Goal: Task Accomplishment & Management: Complete application form

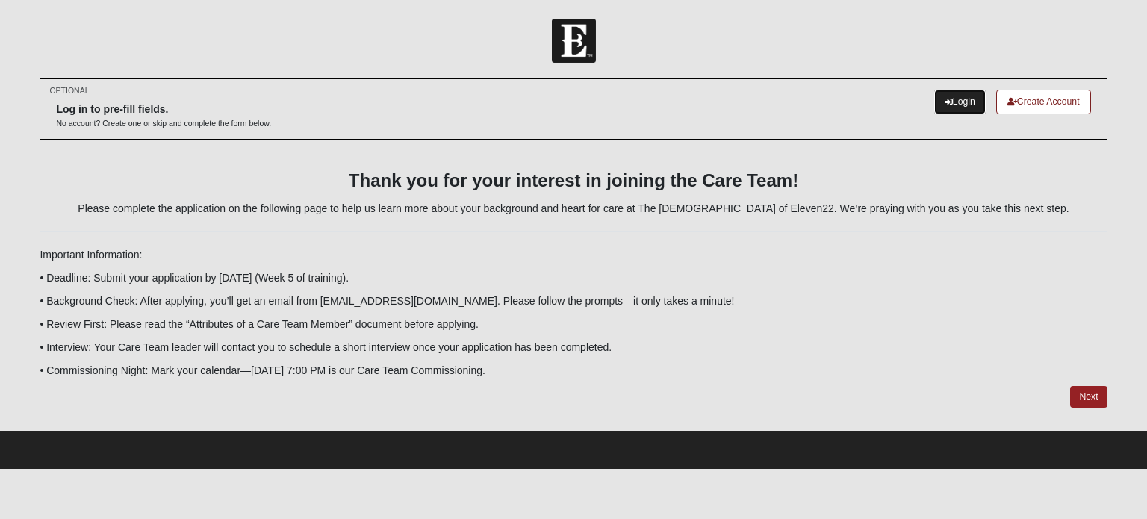
click at [956, 105] on link "Login" at bounding box center [960, 102] width 52 height 25
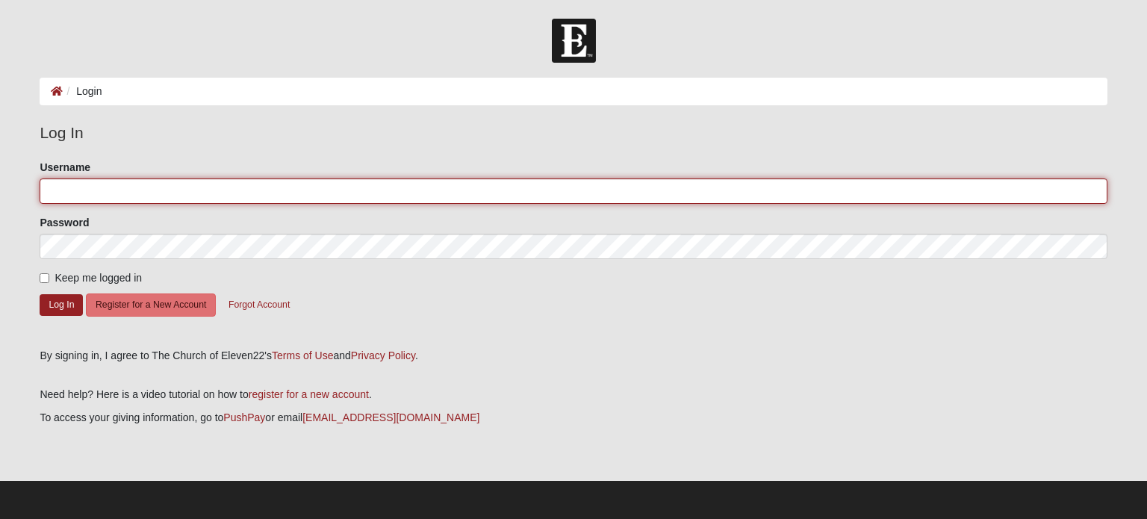
type input "[EMAIL_ADDRESS][DOMAIN_NAME]"
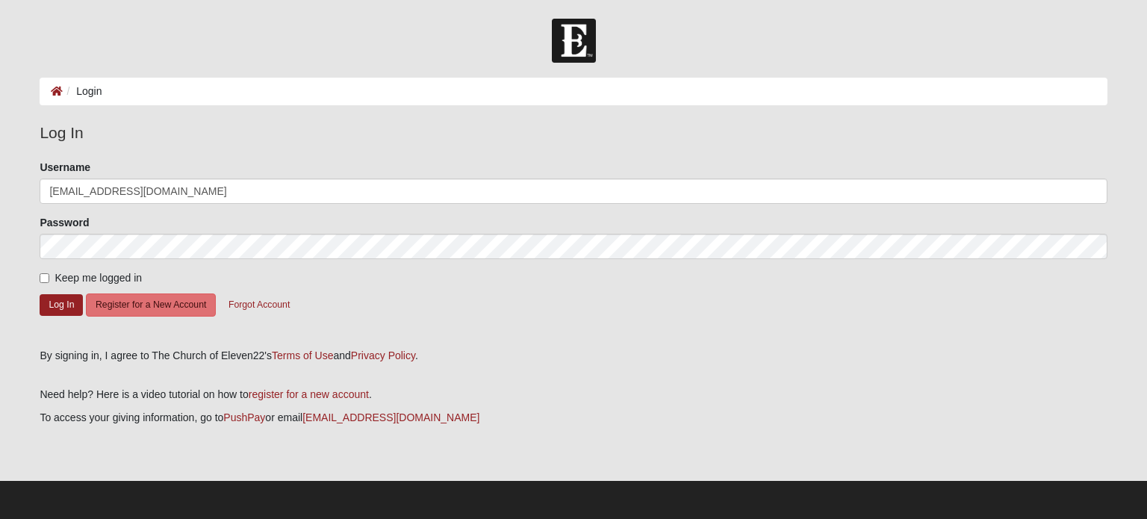
click at [75, 282] on span "Keep me logged in" at bounding box center [98, 278] width 87 height 12
click at [49, 282] on input "Keep me logged in" at bounding box center [45, 278] width 10 height 10
checkbox input "true"
click at [66, 300] on button "Log In" at bounding box center [61, 305] width 43 height 22
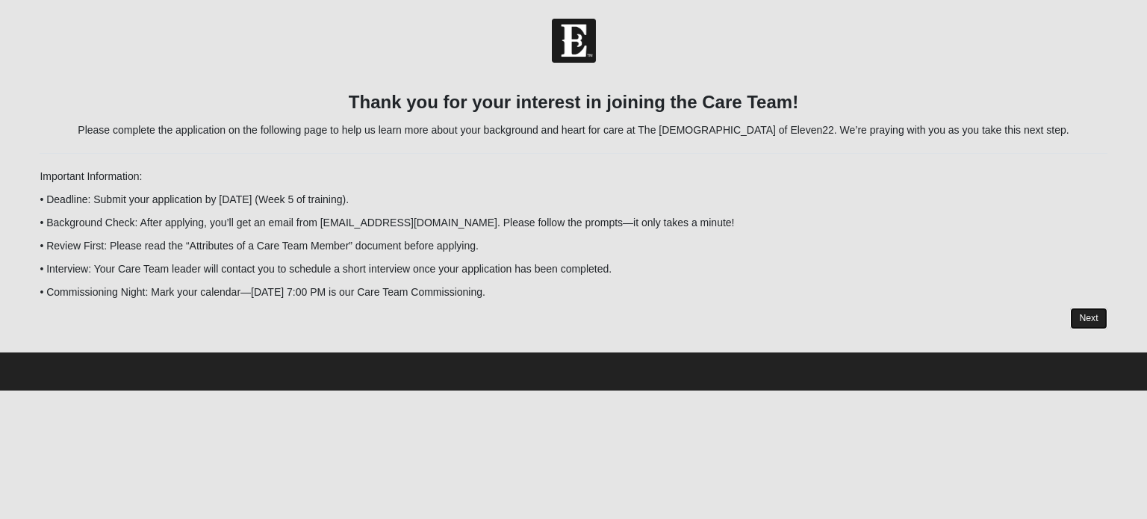
click at [1079, 315] on link "Next" at bounding box center [1088, 319] width 37 height 22
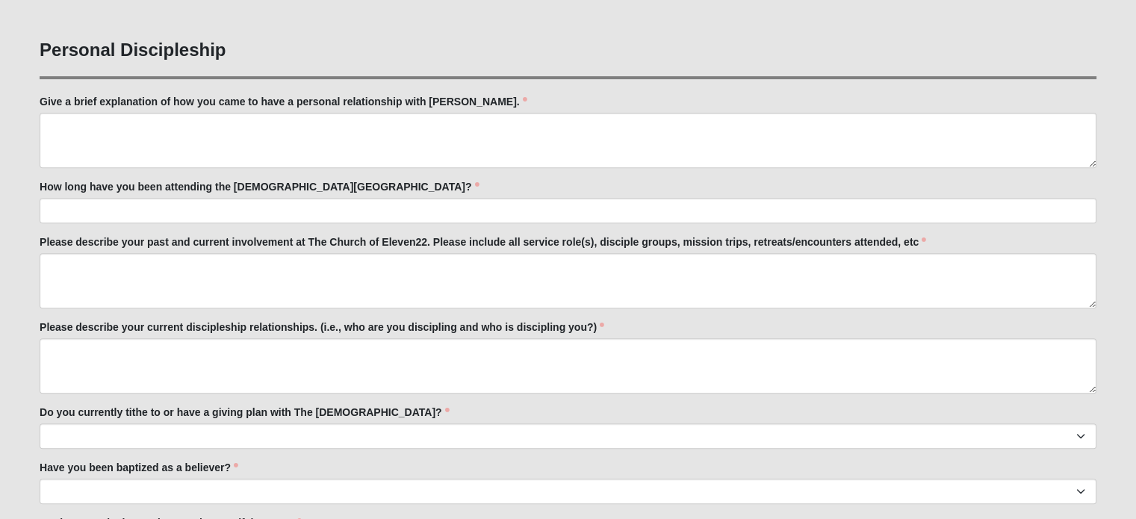
scroll to position [563, 0]
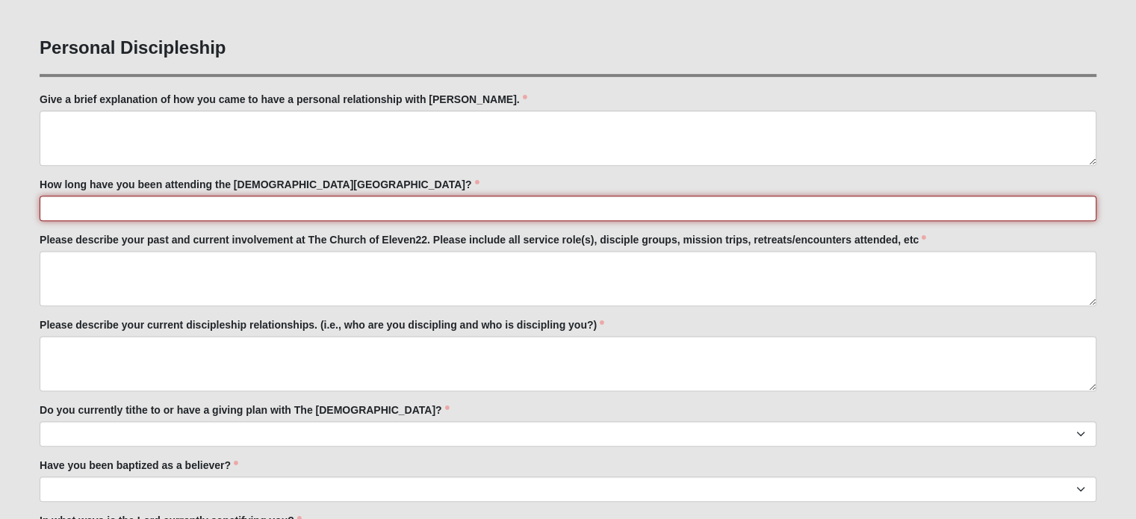
click at [810, 206] on input "How long have you been attending the [DEMOGRAPHIC_DATA][GEOGRAPHIC_DATA]?" at bounding box center [568, 208] width 1057 height 25
type input "Since"
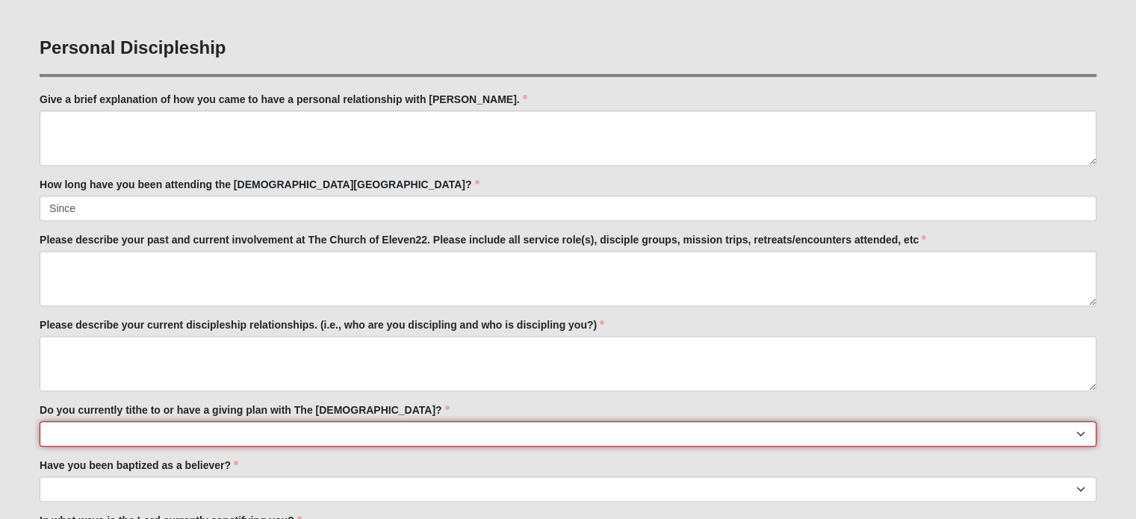
click at [441, 429] on select "No Yes" at bounding box center [568, 433] width 1057 height 25
select select "True"
click at [40, 421] on select "No Yes" at bounding box center [568, 433] width 1057 height 25
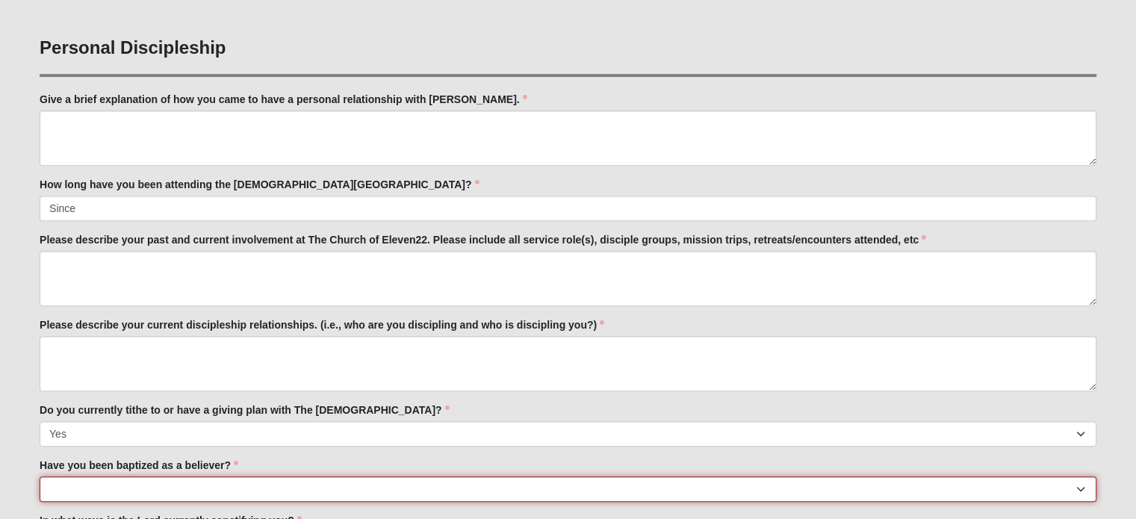
click at [494, 489] on select "No Yes" at bounding box center [568, 489] width 1057 height 25
select select "True"
click at [40, 477] on select "No Yes" at bounding box center [568, 489] width 1057 height 25
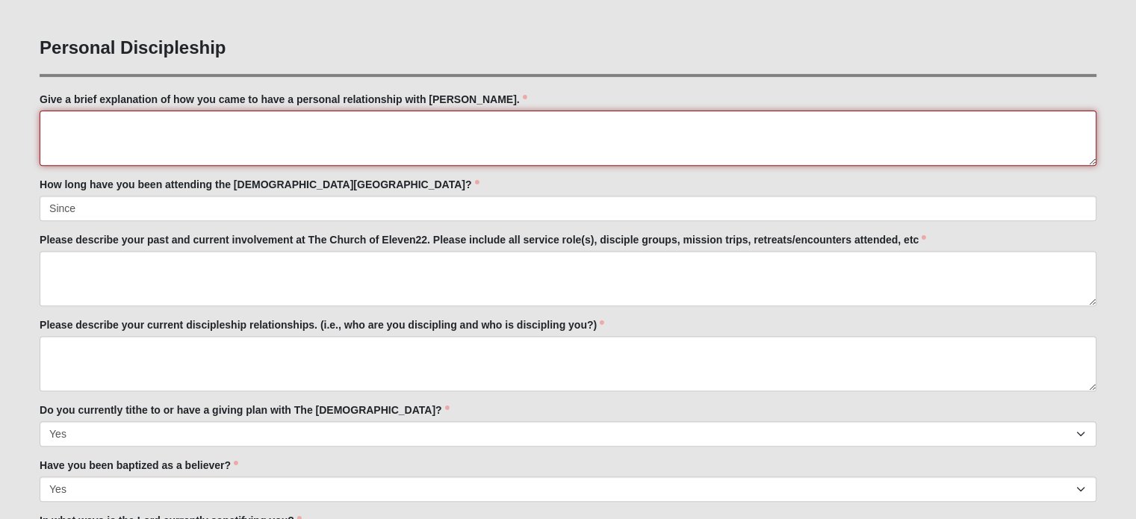
click at [233, 125] on textarea "Give a brief explanation of how you came to have a personal relationship with […" at bounding box center [568, 138] width 1057 height 55
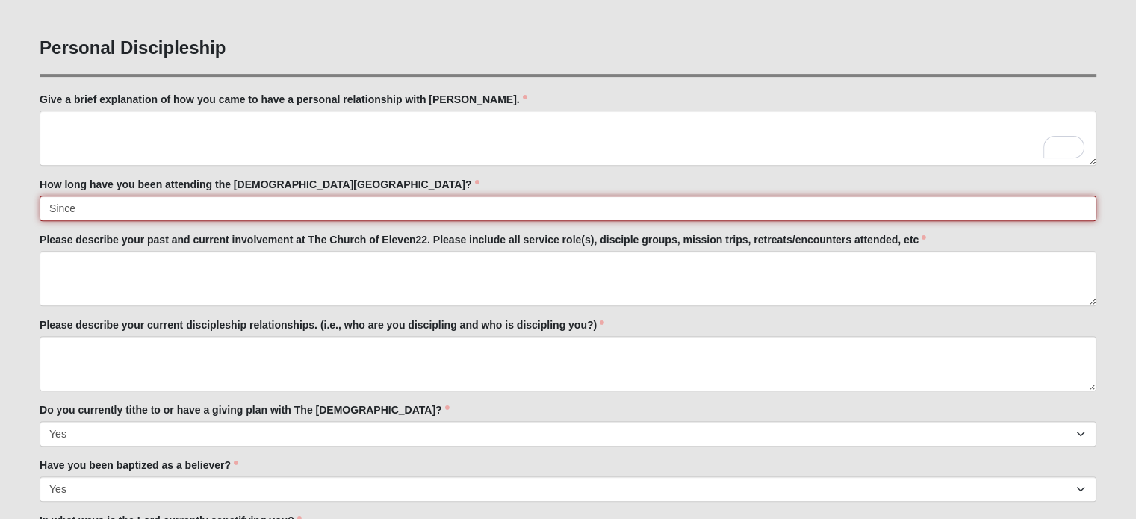
click at [211, 213] on input "Since" at bounding box center [568, 208] width 1057 height 25
type input "Since [DATE]"
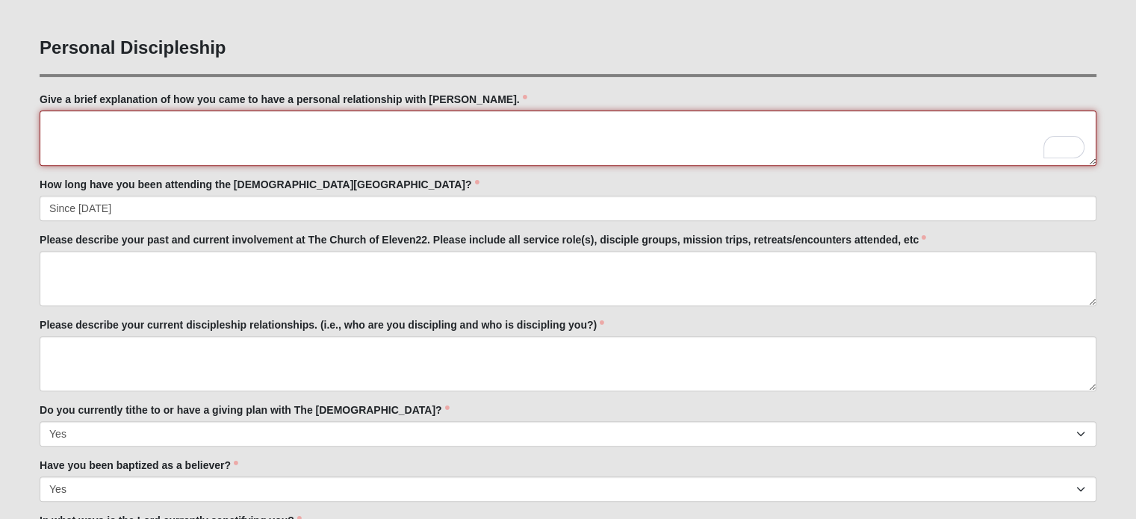
click at [274, 128] on textarea "Give a brief explanation of how you came to have a personal relationship with […" at bounding box center [568, 138] width 1057 height 55
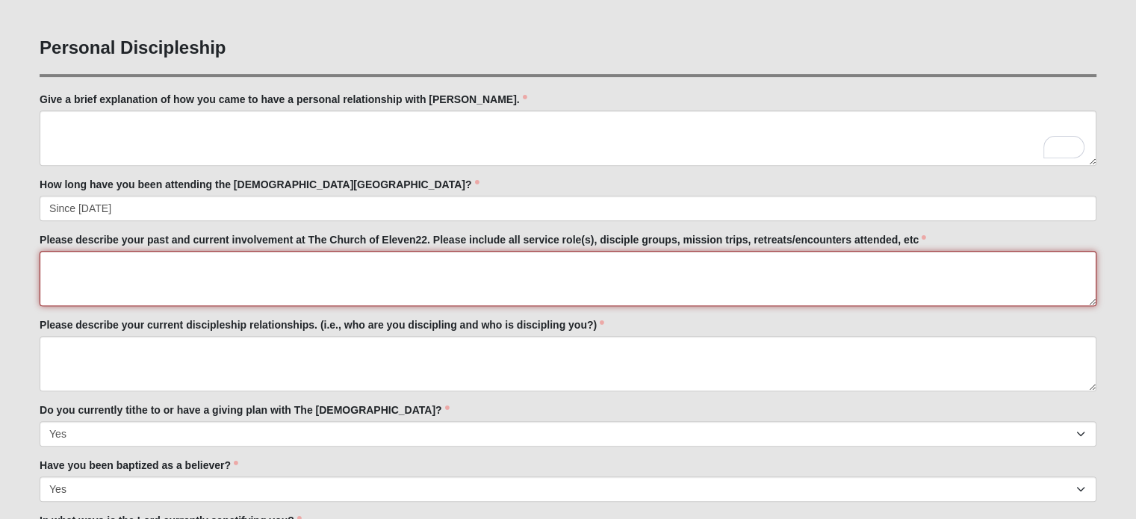
click at [258, 262] on textarea "Please describe your past and current involvement at The Church of Eleven22. Pl…" at bounding box center [568, 278] width 1057 height 55
click at [258, 264] on textarea "Nehemiah team from ~2014 to ~2017" at bounding box center [568, 278] width 1057 height 55
click at [258, 264] on textarea "Nehemiah team from ~2014 to ~2017 Disciple group (Wash's group, don't know his …" at bounding box center [568, 278] width 1057 height 55
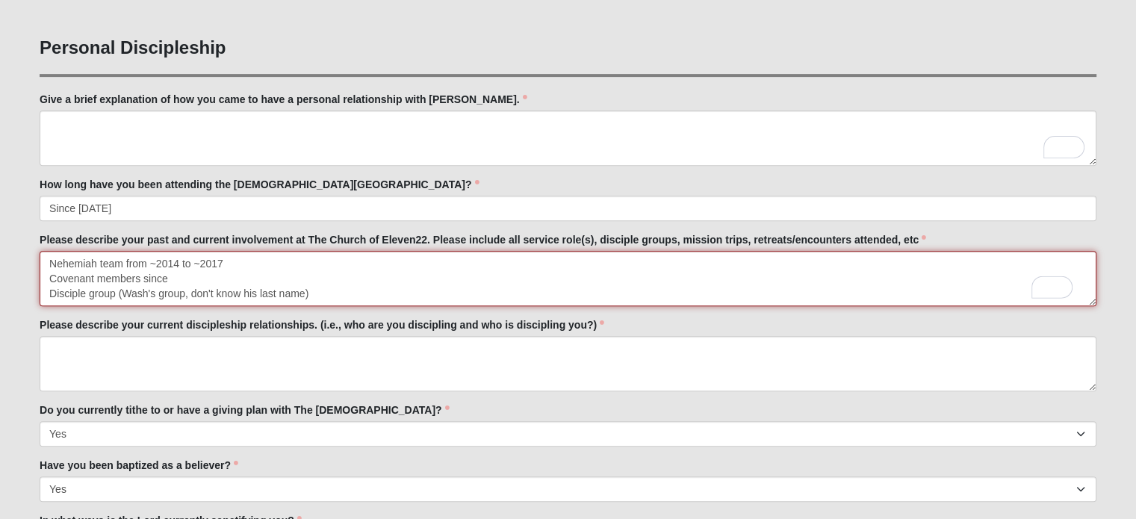
click at [367, 288] on textarea "Nehemiah team from ~2014 to ~2017 Covenant members since Disciple group (Wash's…" at bounding box center [568, 278] width 1057 height 55
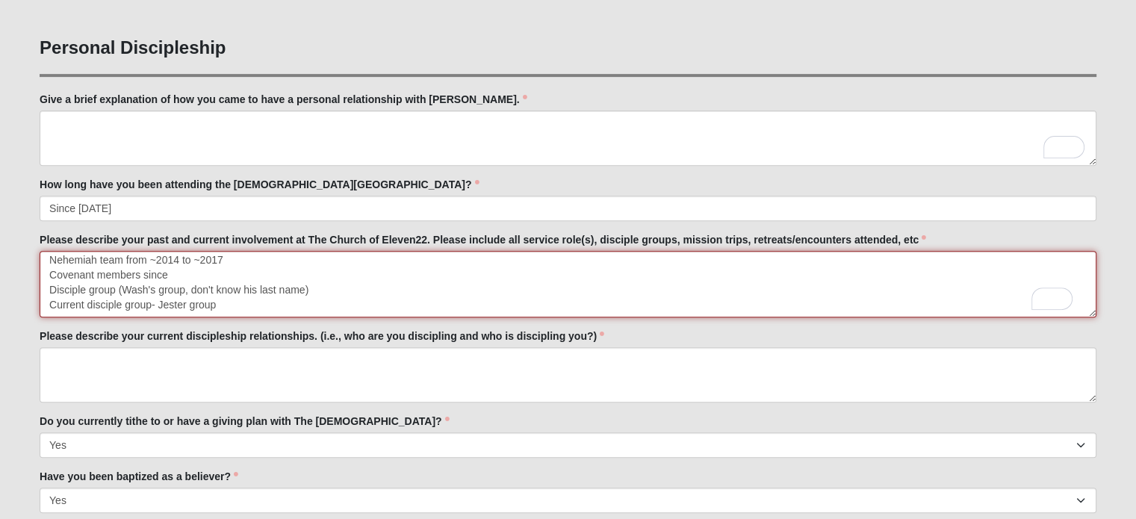
scroll to position [0, 0]
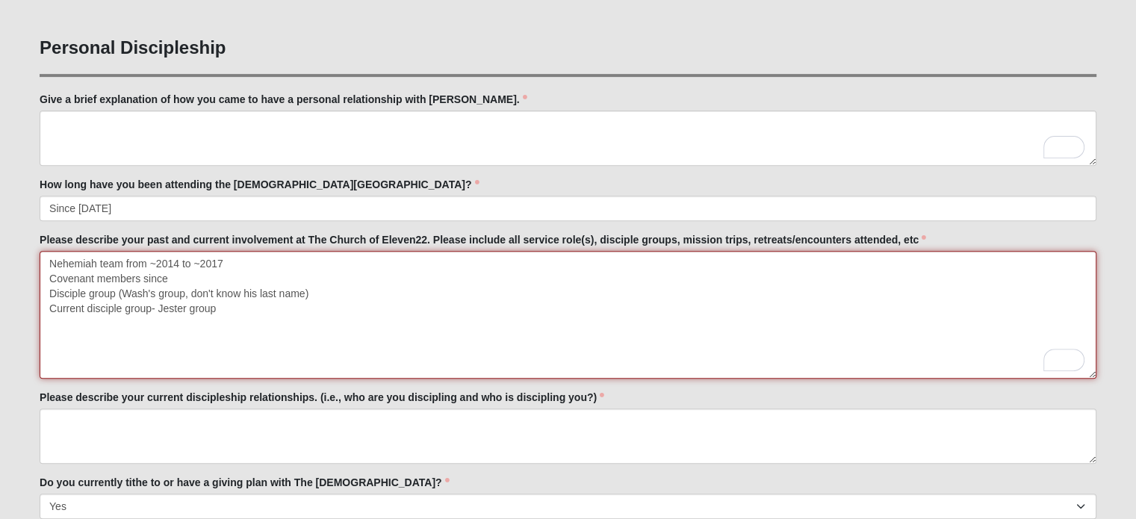
drag, startPoint x: 1092, startPoint y: 301, endPoint x: 1091, endPoint y: 373, distance: 72.5
click at [1091, 373] on textarea "Nehemiah team from ~2014 to ~2017 Covenant members since Disciple group (Wash's…" at bounding box center [568, 315] width 1057 height 128
click at [284, 274] on textarea "Nehemiah team from ~2014 to ~2017 Covenant members since Disciple group (Wash's…" at bounding box center [568, 315] width 1057 height 128
click at [48, 285] on textarea "Nehemiah team from ~2014 to ~2017 Covenant members since ~2014 Disciple group (…" at bounding box center [568, 315] width 1057 height 128
click at [294, 311] on textarea "Nehemiah team from ~2014 to ~2017 Covenant members since ~2014 Former disciple …" at bounding box center [568, 315] width 1057 height 128
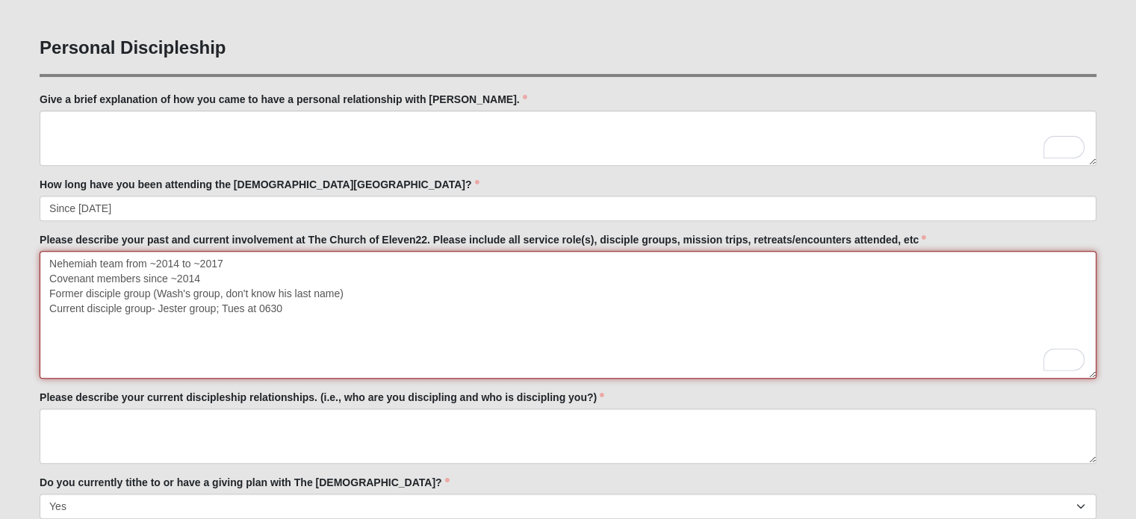
click at [274, 281] on textarea "Nehemiah team from ~2014 to ~2017 Covenant members since ~2014 Former disciple …" at bounding box center [568, 315] width 1057 height 128
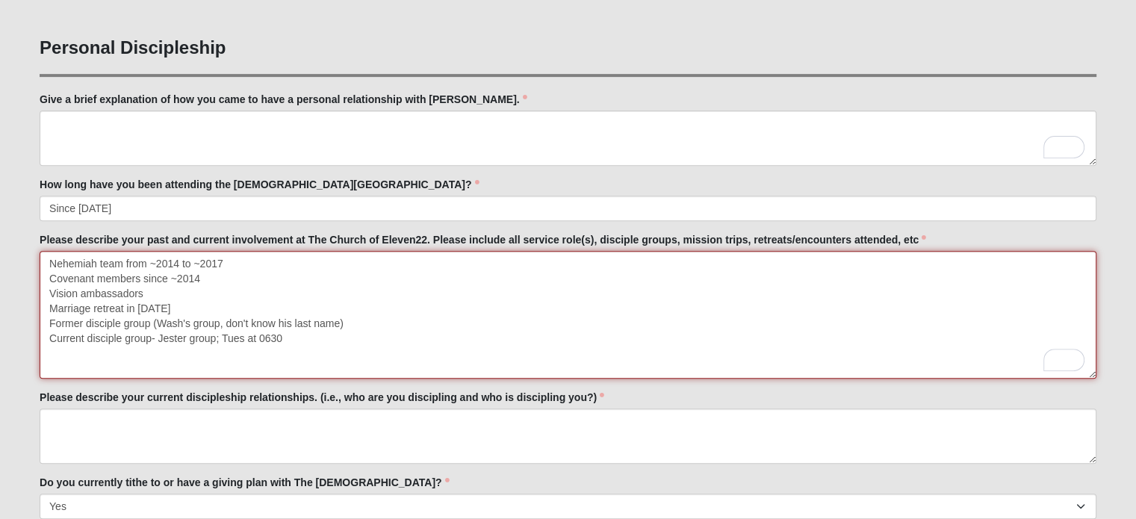
click at [207, 285] on textarea "Nehemiah team from ~2014 to ~2017 Covenant members since ~2014 Vision ambassado…" at bounding box center [568, 315] width 1057 height 128
click at [335, 336] on textarea "Nehemiah team from ~2014 to ~2017 Covenant members since ~2014 Vision ambassado…" at bounding box center [568, 315] width 1057 height 128
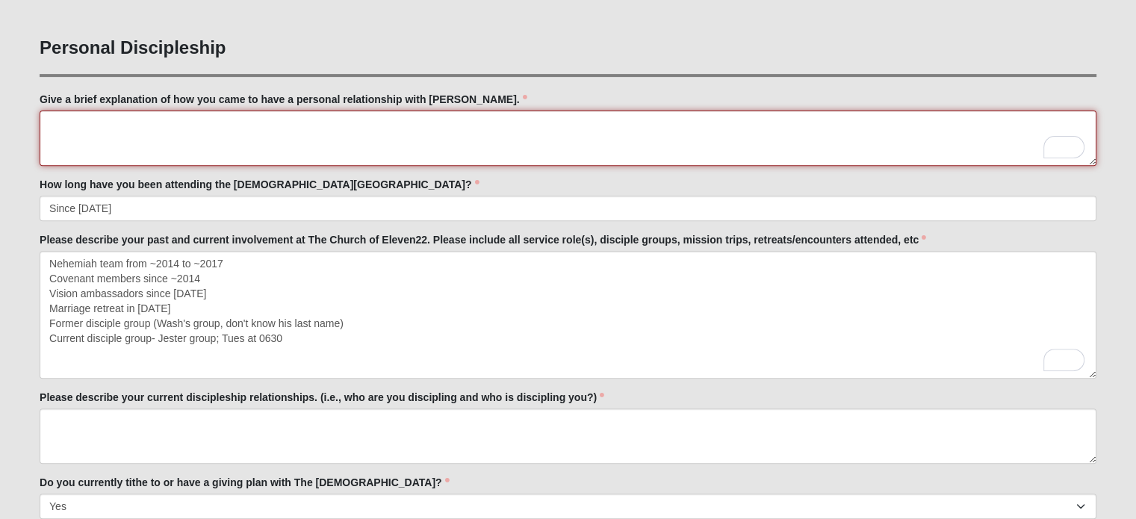
click at [464, 120] on textarea "Give a brief explanation of how you came to have a personal relationship with […" at bounding box center [568, 138] width 1057 height 55
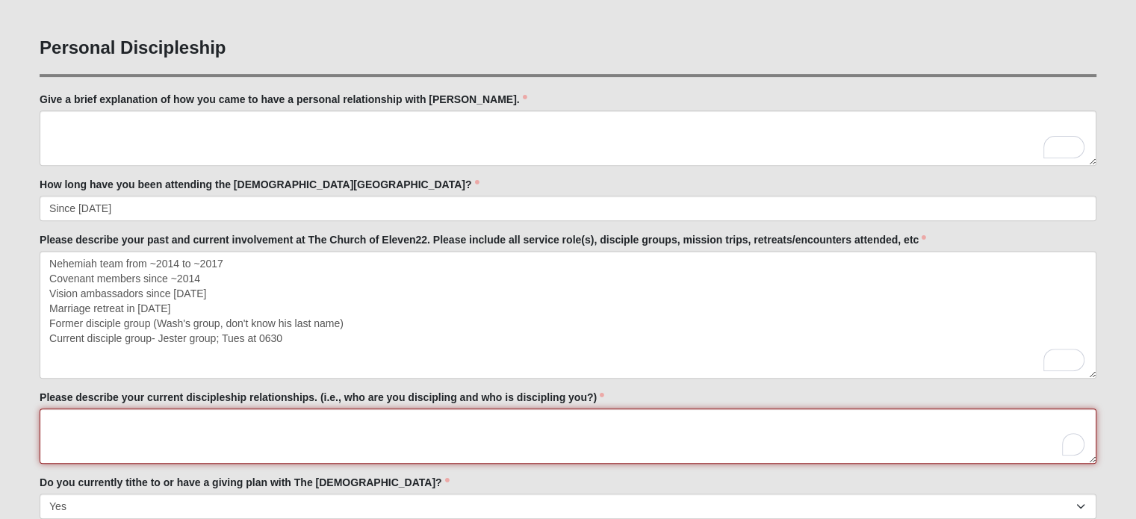
click at [338, 433] on textarea "Please describe your current discipleship relationships. (i.e., who are you dis…" at bounding box center [568, 436] width 1057 height 55
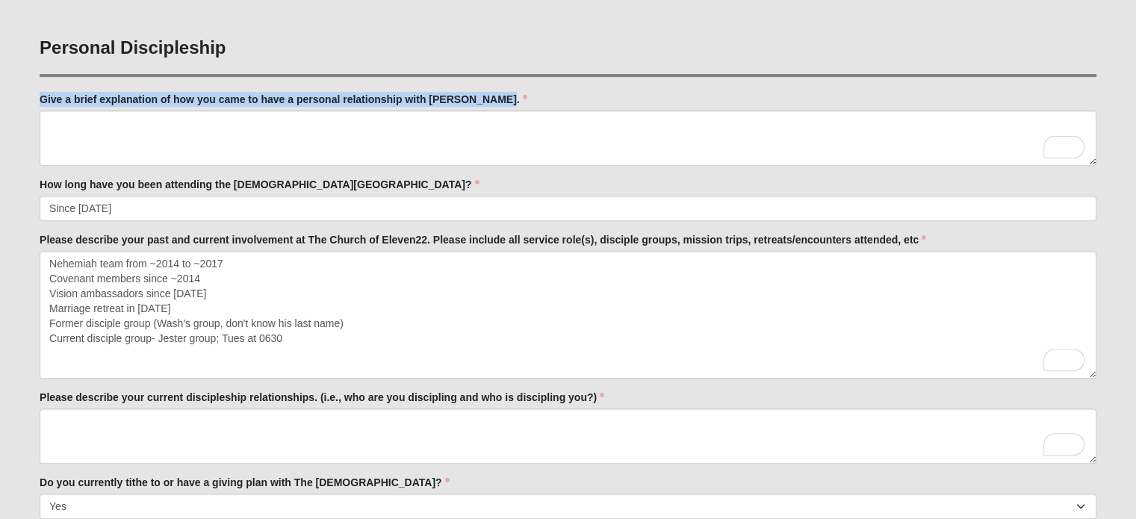
drag, startPoint x: 511, startPoint y: 99, endPoint x: 23, endPoint y: 101, distance: 487.8
copy label "Give a brief explanation of how you came to have a personal relationship with […"
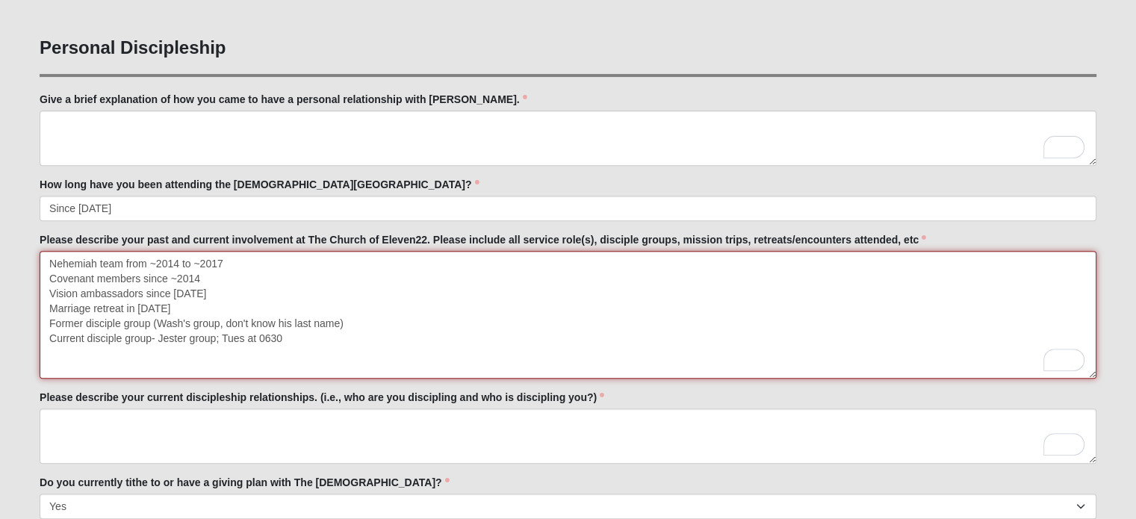
click at [241, 352] on textarea "Nehemiah team from ~2014 to ~2017 Covenant members since ~2014 Vision ambassado…" at bounding box center [568, 315] width 1057 height 128
click at [394, 326] on textarea "Nehemiah team from ~2014 to ~2017 Covenant members since ~2014 Vision ambassado…" at bounding box center [568, 315] width 1057 height 128
type textarea "Nehemiah team from ~2014 to ~2017 Covenant members since ~2014 Vision ambassado…"
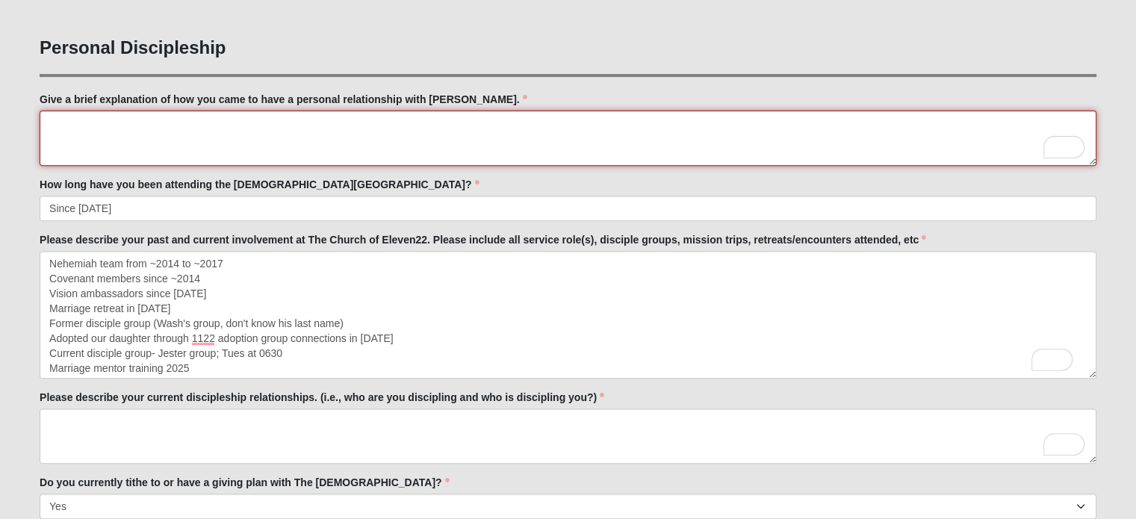
click at [657, 125] on textarea "Give a brief explanation of how you came to have a personal relationship with […" at bounding box center [568, 138] width 1057 height 55
click at [356, 127] on textarea "Give a brief explanation of how you came to have a personal relationship with […" at bounding box center [568, 138] width 1057 height 55
paste textarea "I didn’t grow up knowing [PERSON_NAME]. My family attended a [DEMOGRAPHIC_DATA]…"
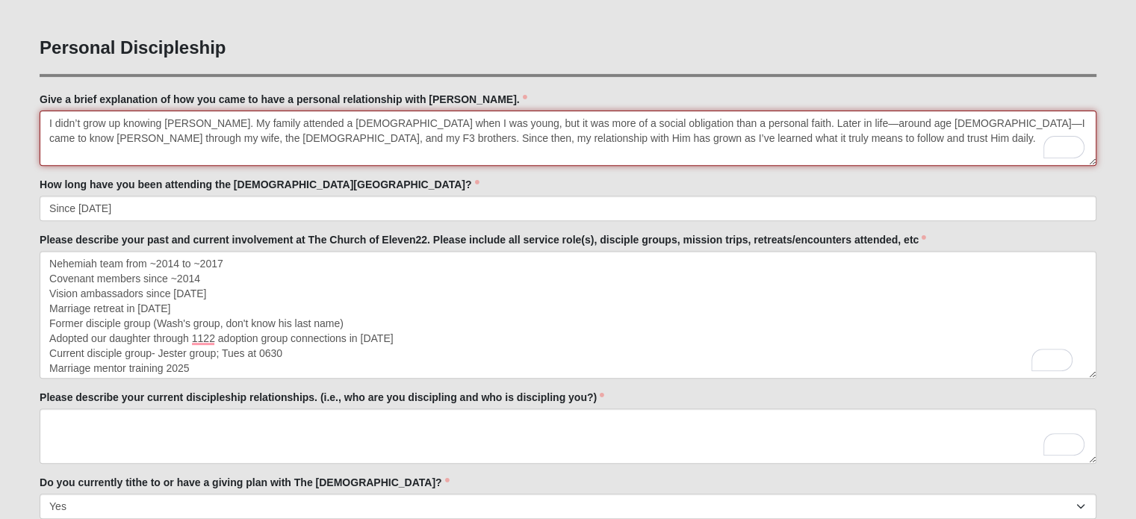
click at [884, 122] on textarea "I didn’t grow up knowing [PERSON_NAME]. My family attended a [DEMOGRAPHIC_DATA]…" at bounding box center [568, 138] width 1057 height 55
type textarea "I didn’t grow up knowing [PERSON_NAME]. My family attended a [DEMOGRAPHIC_DATA]…"
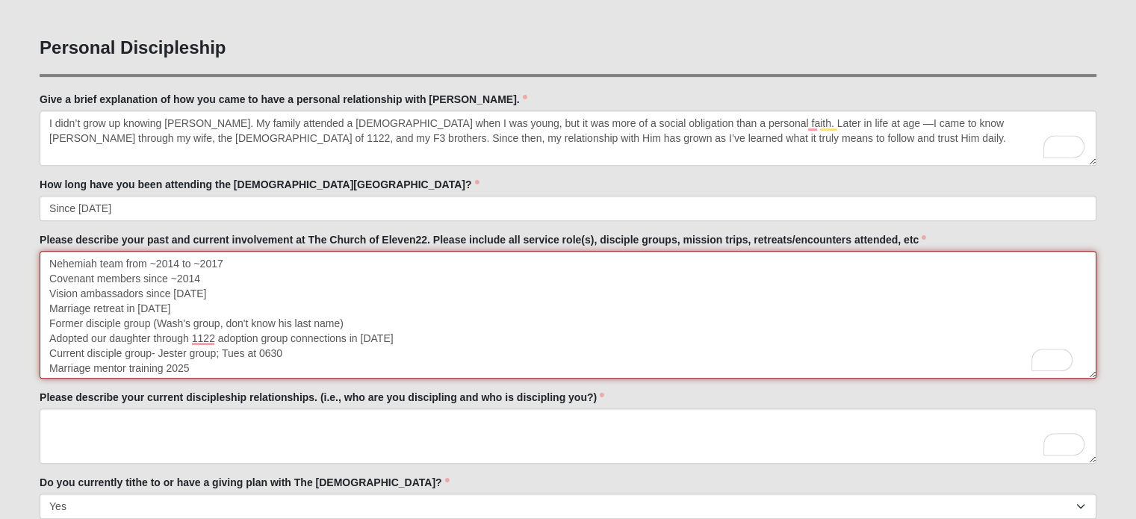
click at [277, 256] on textarea "Nehemiah team from ~2014 to ~2017 Covenant members since ~2014 Vision ambassado…" at bounding box center [568, 315] width 1057 height 128
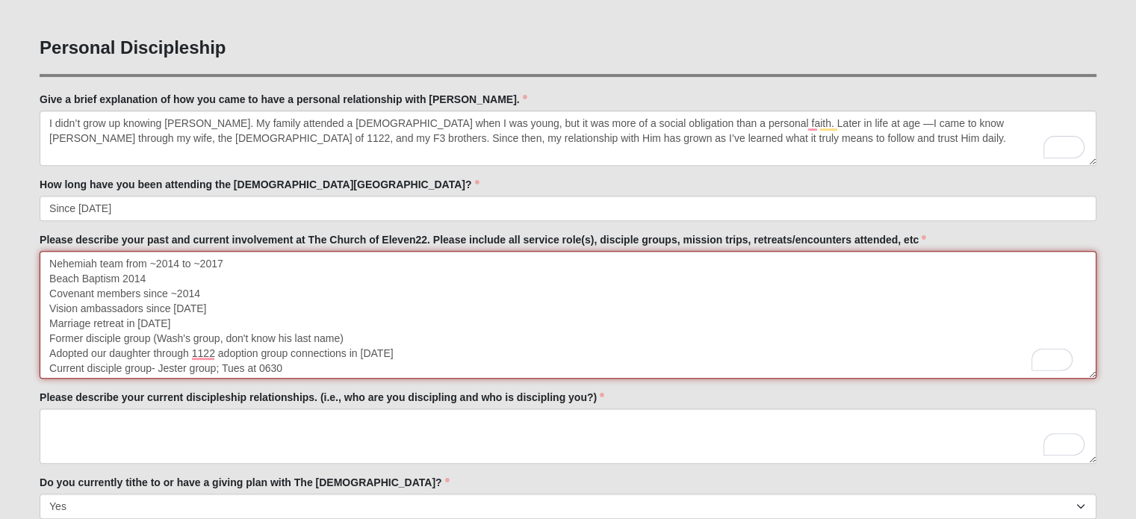
click at [49, 279] on textarea "Nehemiah team from ~2014 to ~2017 Beach Baptism 2014 Covenant members since ~20…" at bounding box center [568, 315] width 1057 height 128
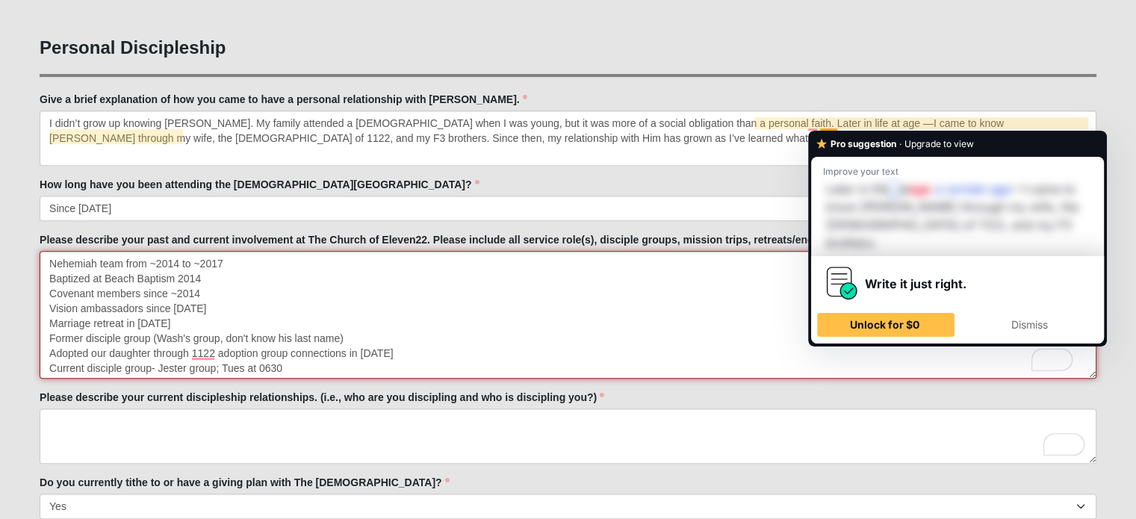
type textarea "Nehemiah team from ~2014 to ~2017 Baptized at Beach Baptism 2014 Covenant membe…"
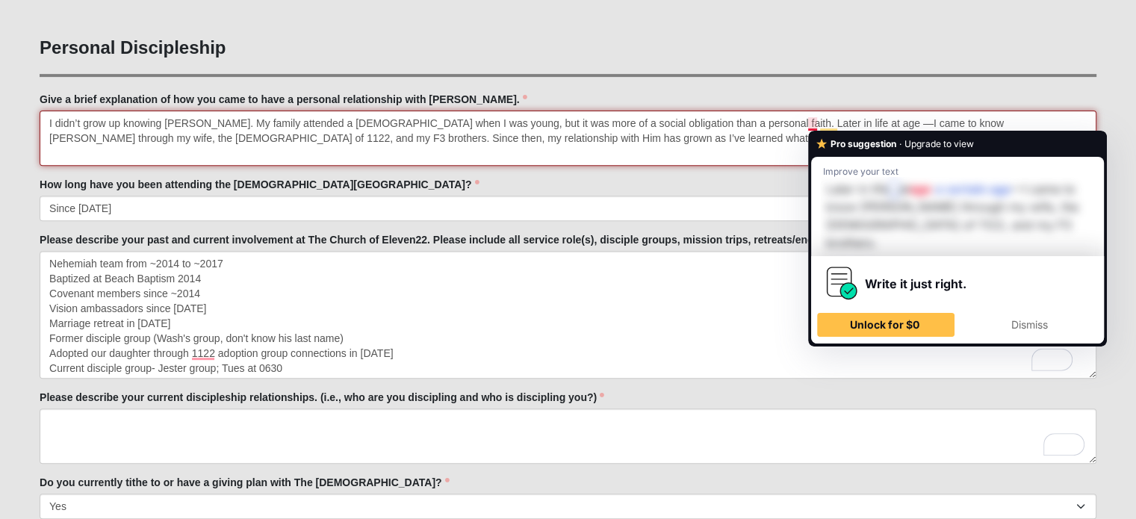
click at [801, 123] on textarea "I didn’t grow up knowing [PERSON_NAME]. My family attended a [DEMOGRAPHIC_DATA]…" at bounding box center [568, 138] width 1057 height 55
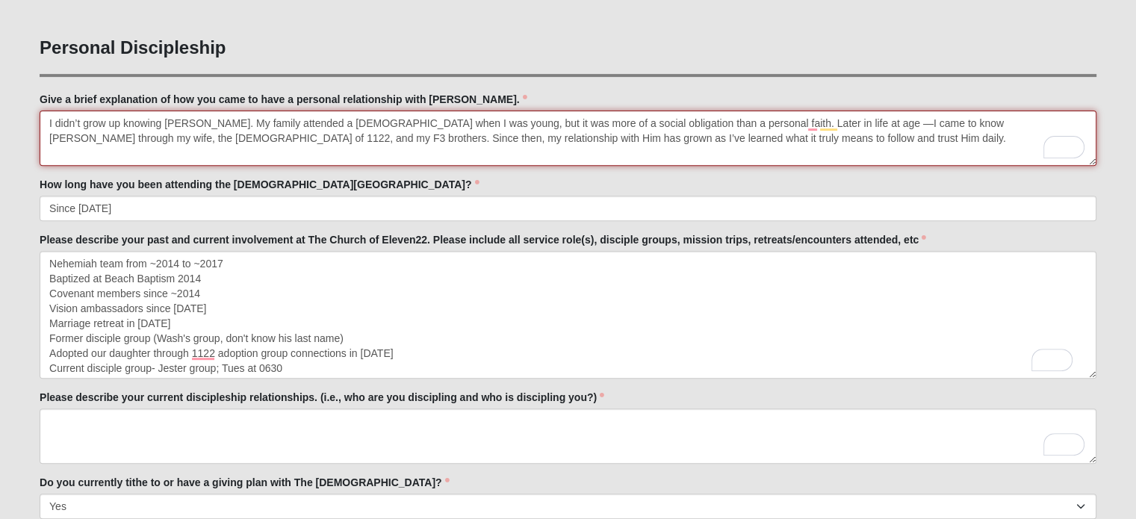
click at [839, 123] on textarea "I didn’t grow up knowing [PERSON_NAME]. My family attended a [DEMOGRAPHIC_DATA]…" at bounding box center [568, 138] width 1057 height 55
click at [1040, 125] on textarea "I didn’t grow up knowing [PERSON_NAME]. My family attended a [DEMOGRAPHIC_DATA]…" at bounding box center [568, 138] width 1057 height 55
click at [173, 134] on textarea "I didn’t grow up knowing [PERSON_NAME]. My family attended a [DEMOGRAPHIC_DATA]…" at bounding box center [568, 138] width 1057 height 55
click at [938, 160] on textarea "I didn’t grow up knowing [PERSON_NAME]. My family attended a [DEMOGRAPHIC_DATA]…" at bounding box center [568, 138] width 1057 height 55
click at [906, 160] on textarea "I didn’t grow up knowing [PERSON_NAME]. My family attended a [DEMOGRAPHIC_DATA]…" at bounding box center [568, 138] width 1057 height 55
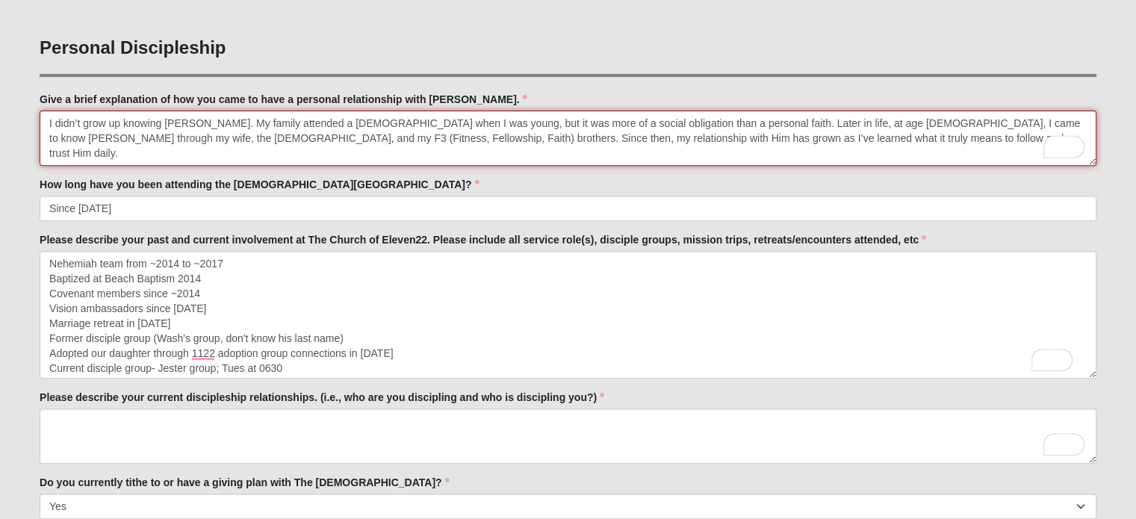
click at [924, 138] on textarea "I didn’t grow up knowing [PERSON_NAME]. My family attended a [DEMOGRAPHIC_DATA]…" at bounding box center [568, 138] width 1057 height 55
type textarea "I didn’t grow up knowing [PERSON_NAME]. My family attended a [DEMOGRAPHIC_DATA]…"
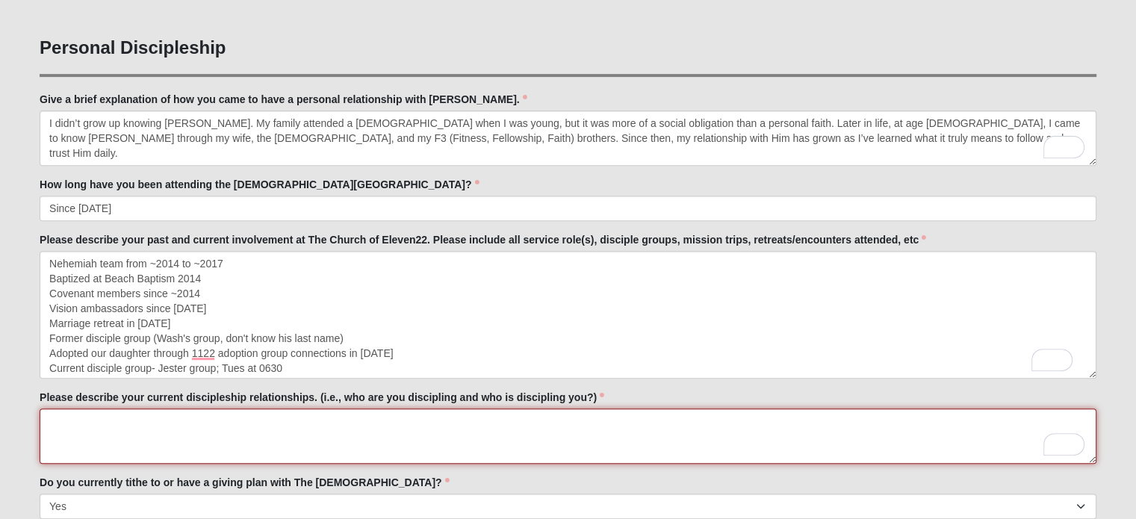
click at [737, 430] on textarea "Please describe your current discipleship relationships. (i.e., who are you dis…" at bounding box center [568, 436] width 1057 height 55
click at [260, 427] on textarea "Currently in discipling relationship with" at bounding box center [568, 436] width 1057 height 55
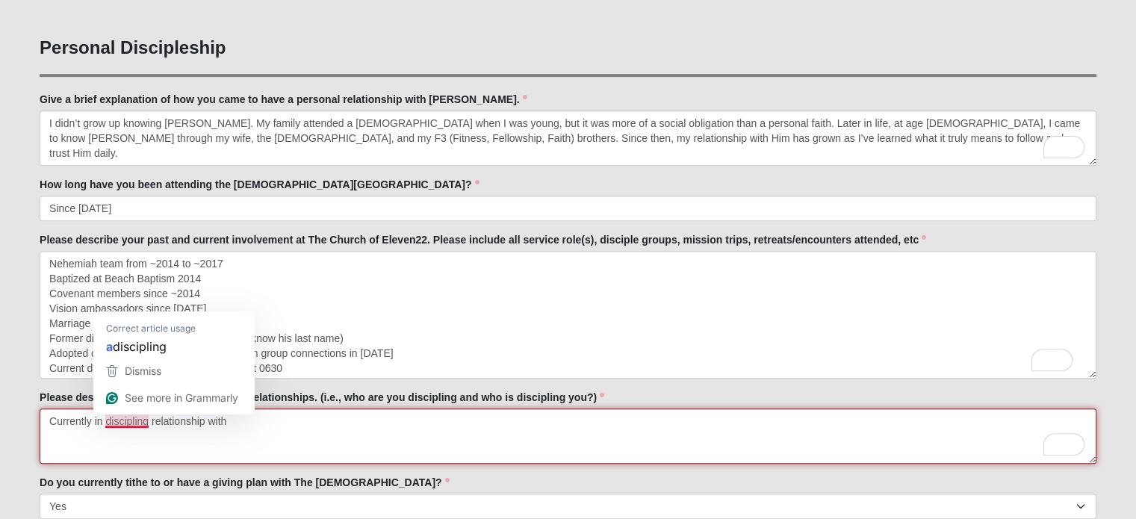
click at [147, 422] on textarea "Currently in discipling relationship with" at bounding box center [568, 436] width 1057 height 55
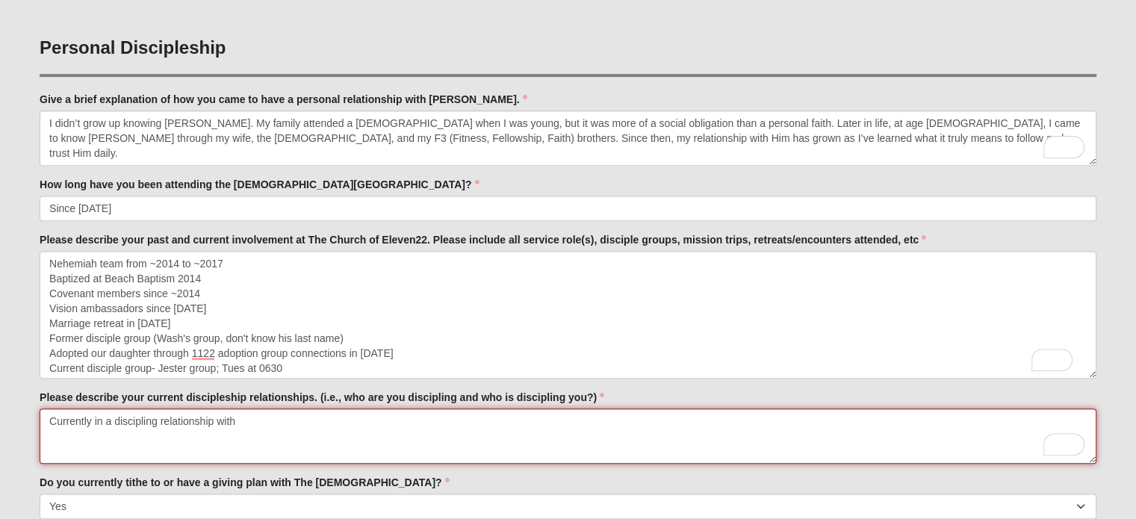
click at [155, 422] on textarea "Currently in a discipling relationship with" at bounding box center [568, 436] width 1057 height 55
click at [260, 414] on textarea "Currently in a discipled relationship with" at bounding box center [568, 436] width 1057 height 55
click at [341, 418] on textarea "Currently in a discipleship relationship with [PERSON_NAME] and" at bounding box center [568, 436] width 1057 height 55
click at [168, 422] on textarea "Currently in a discipleship relationship with [PERSON_NAME] and" at bounding box center [568, 436] width 1057 height 55
click at [439, 419] on textarea "Currently in a discipleship (being discipled) relationship with [PERSON_NAME] a…" at bounding box center [568, 436] width 1057 height 55
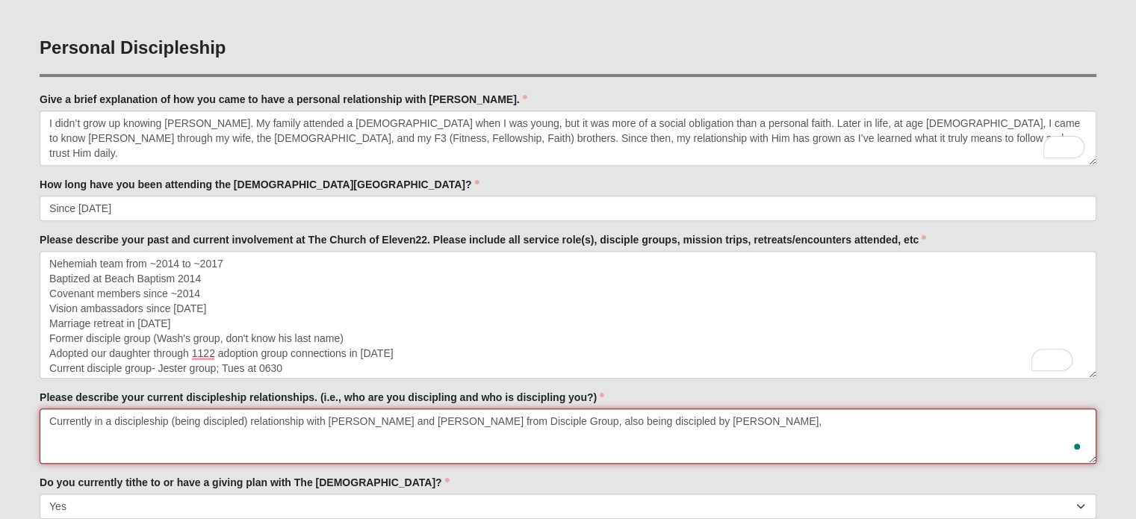
type textarea "Currently in a discipleship (being discipled) relationship with [PERSON_NAME] a…"
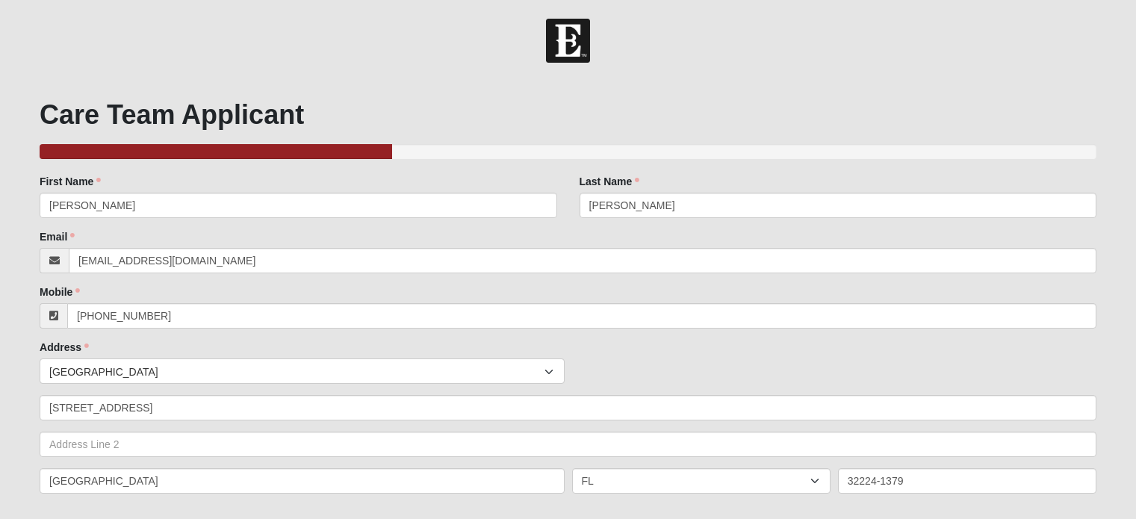
select select "True"
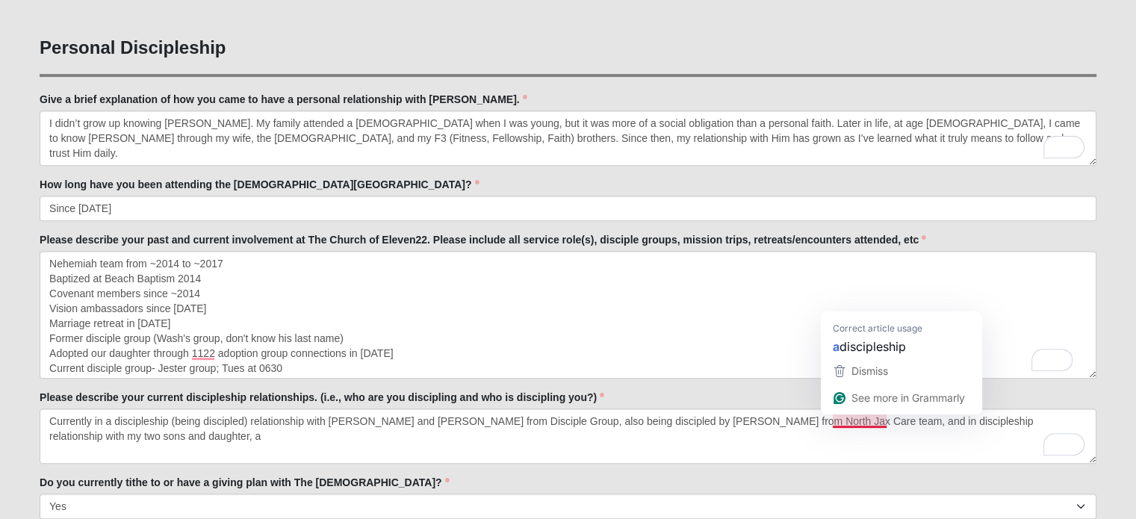
click at [854, 419] on textarea "Currently in a discipleship (being discipled) relationship with Chad and Daryl …" at bounding box center [568, 436] width 1057 height 55
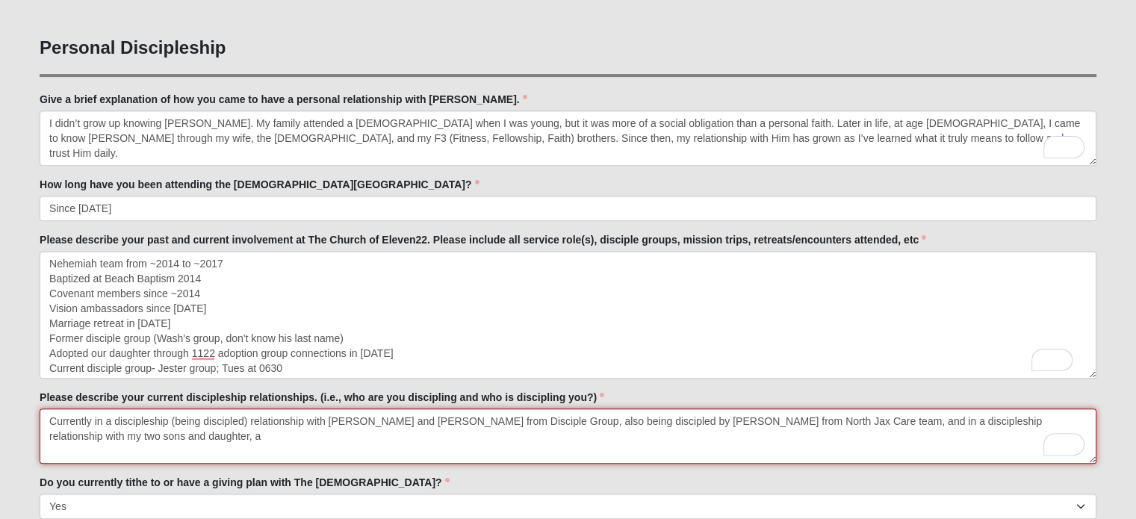
click at [453, 430] on textarea "Currently in a discipleship (being discipled) relationship with Chad and Daryl …" at bounding box center [568, 436] width 1057 height 55
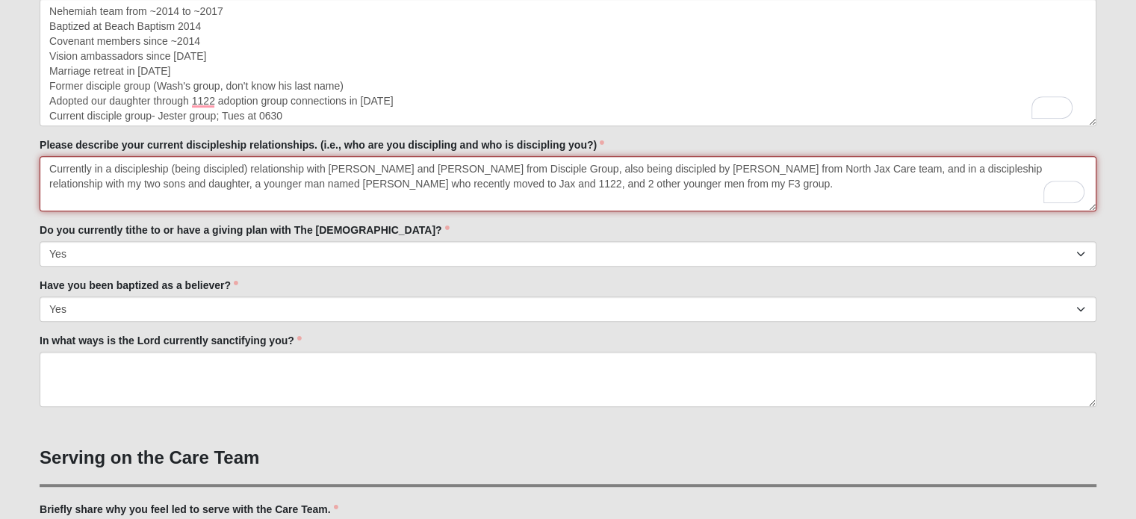
scroll to position [934, 0]
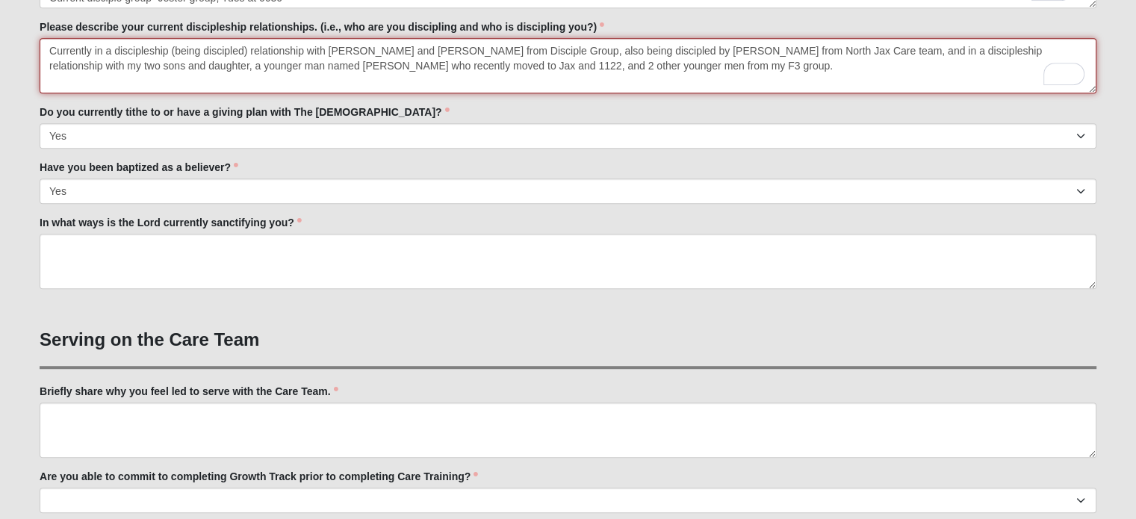
type textarea "Currently in a discipleship (being discipled) relationship with Chad and Daryl …"
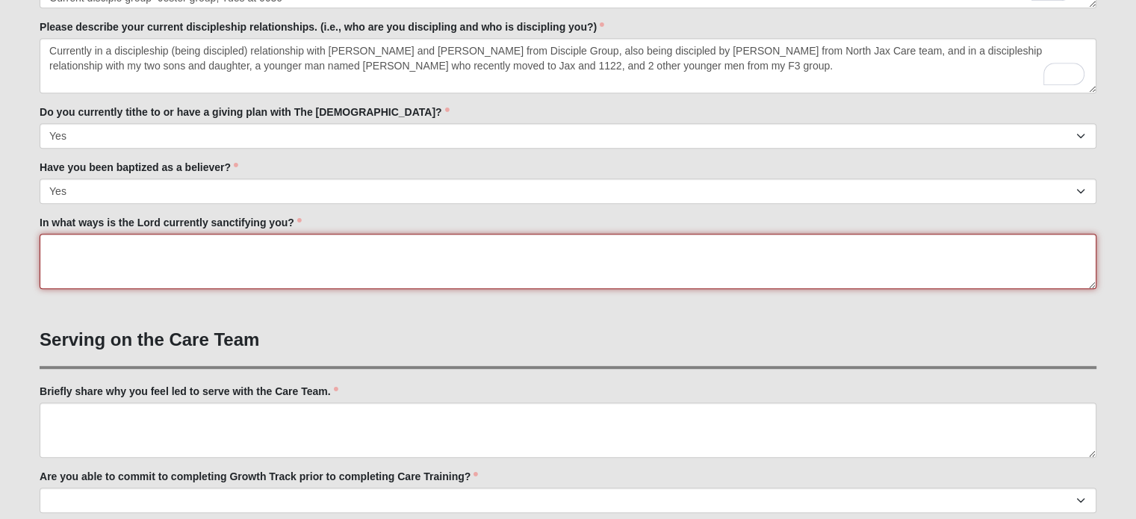
click at [778, 244] on textarea "In what ways is the Lord currently sanctifying you?" at bounding box center [568, 261] width 1057 height 55
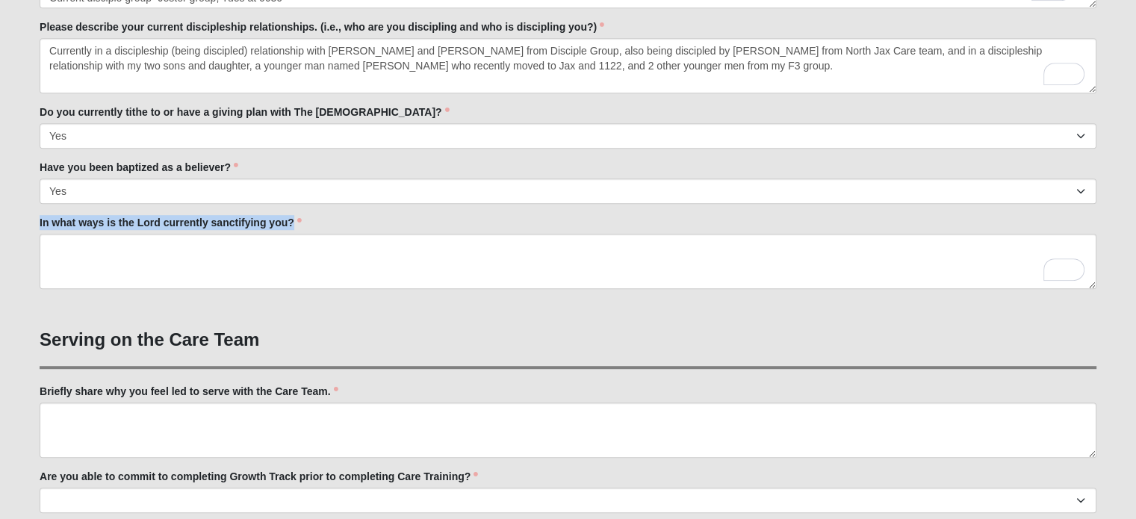
drag, startPoint x: 294, startPoint y: 220, endPoint x: 33, endPoint y: 217, distance: 260.7
click at [33, 217] on div "Care Team Applicant 33.333333333333333333333333330% Complete Family Member to R…" at bounding box center [567, 276] width 1079 height 2262
copy label "In what ways is the Lord currently sanctifying you?"
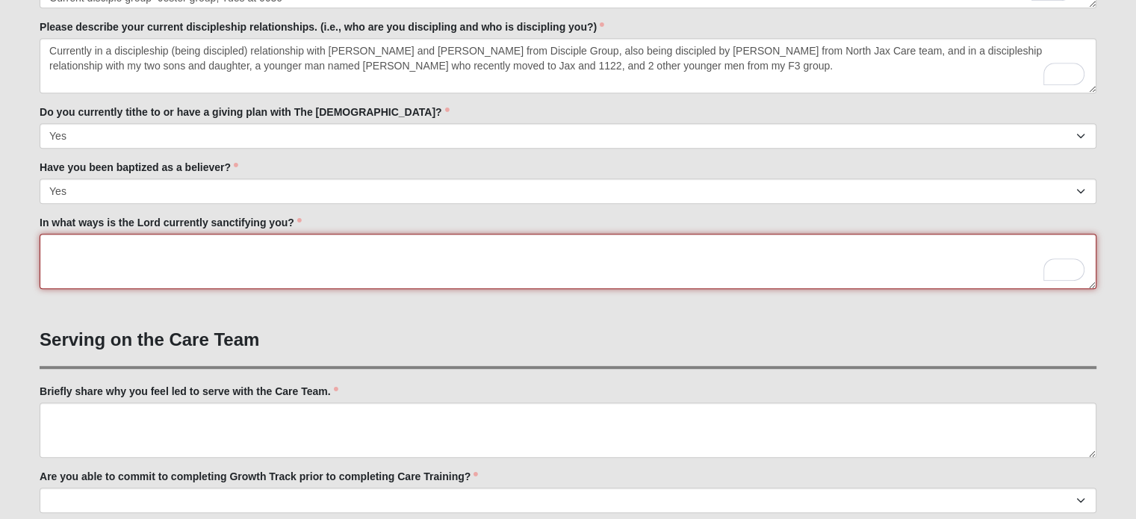
click at [310, 246] on textarea "In what ways is the Lord currently sanctifying you?" at bounding box center [568, 261] width 1057 height 55
paste textarea "The Lord is sanctifying me daily through marriage and parenthood—both constantl…"
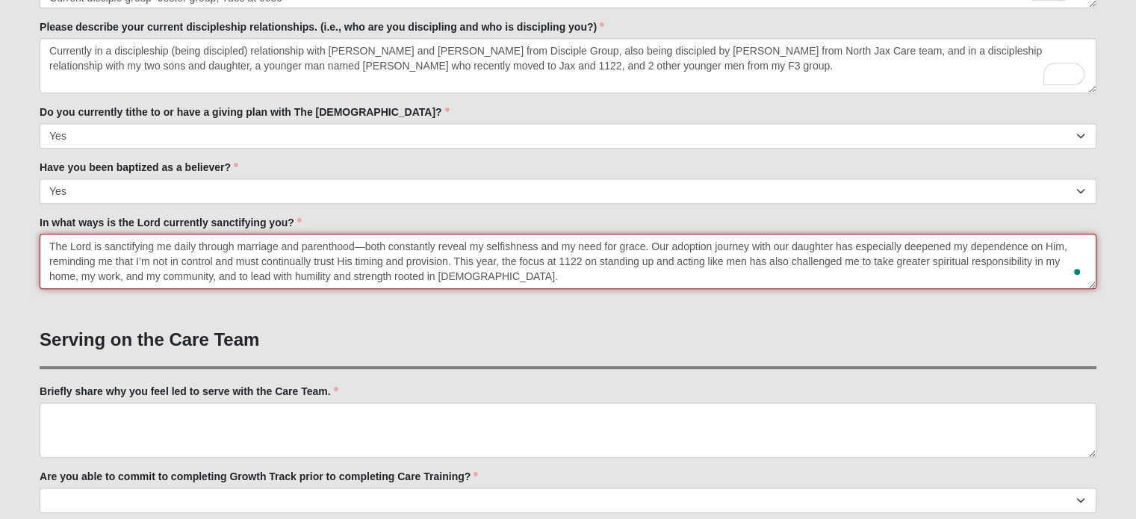
type textarea "The Lord is sanctifying me daily through marriage and parenthood—both constantl…"
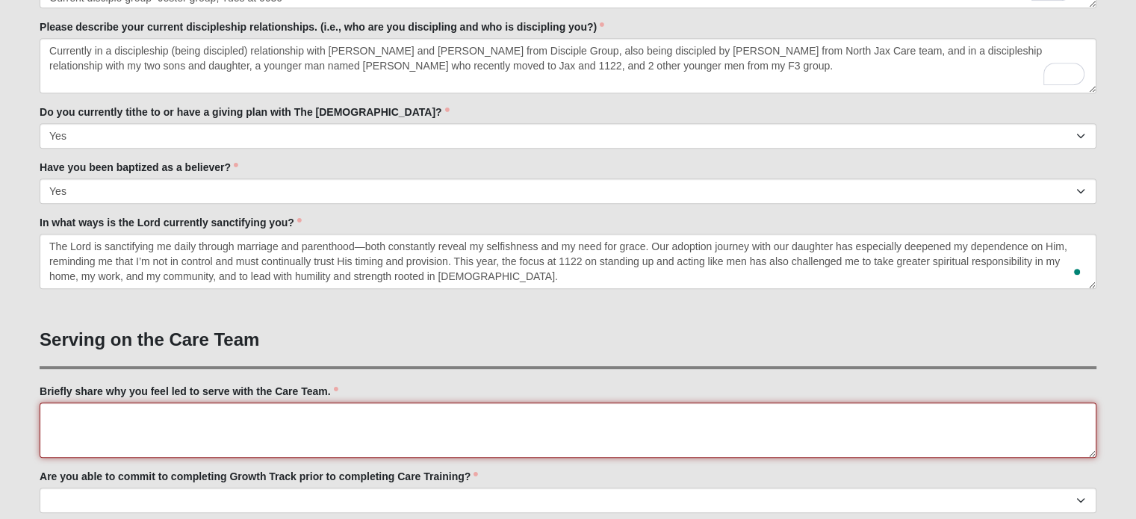
click at [265, 415] on textarea "Briefly share why you feel led to serve with the Care Team." at bounding box center [568, 430] width 1057 height 55
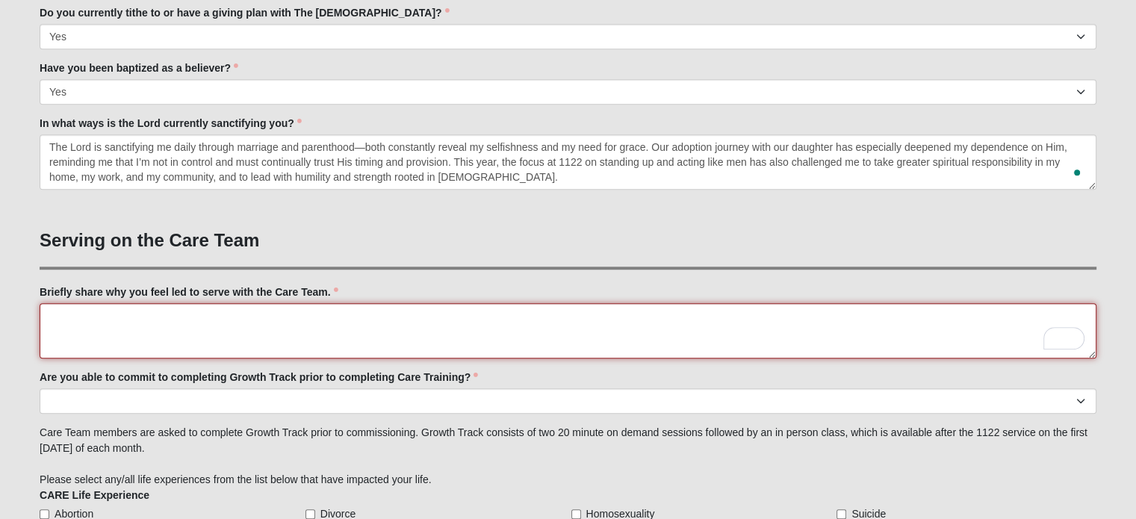
scroll to position [1047, 0]
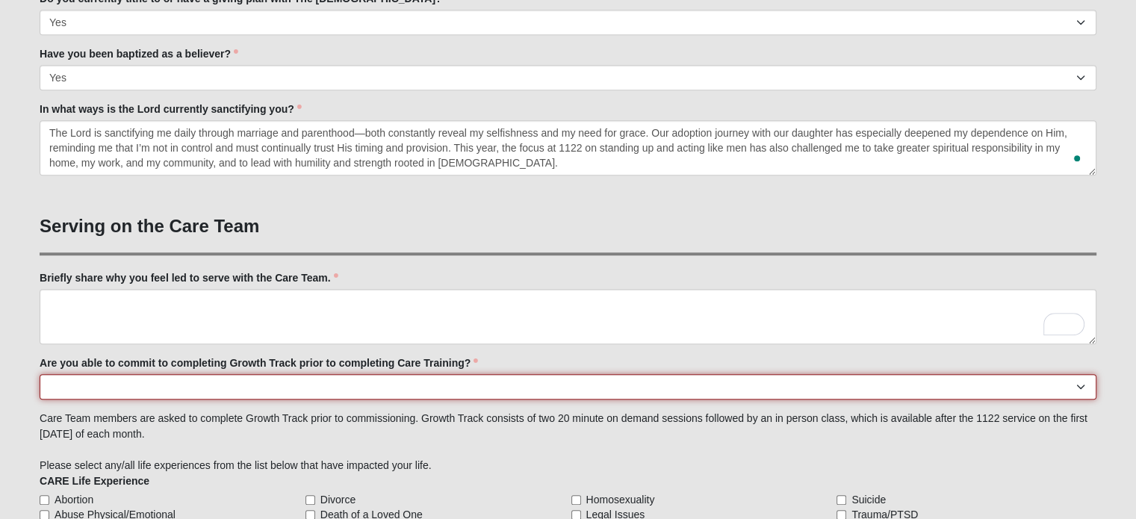
click at [900, 388] on select "Yes No Already Completed" at bounding box center [568, 386] width 1057 height 25
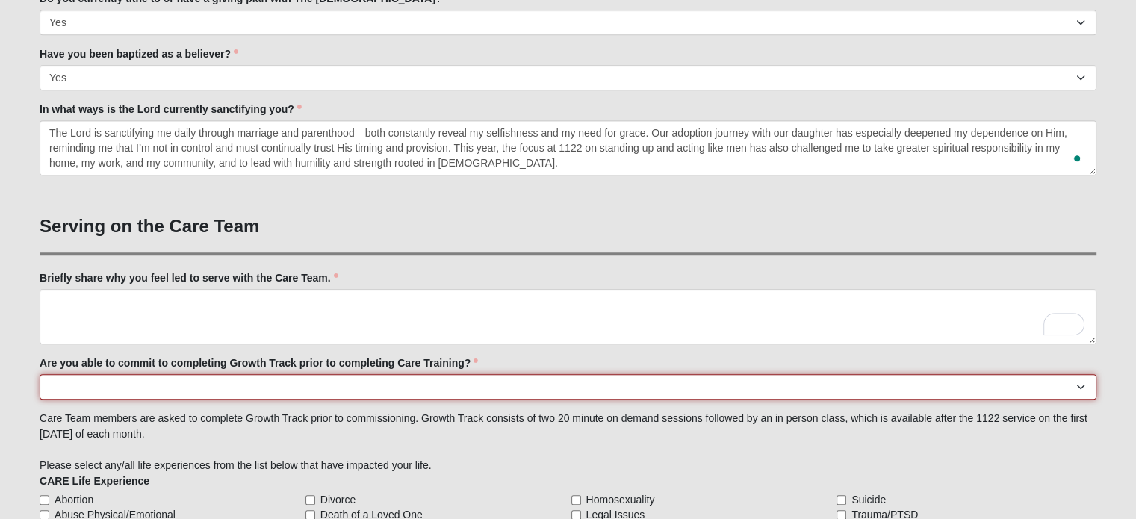
click at [1080, 384] on select "Yes No Already Completed" at bounding box center [568, 386] width 1057 height 25
select select "Already Completed"
click at [40, 374] on select "Yes No Already Completed" at bounding box center [568, 386] width 1057 height 25
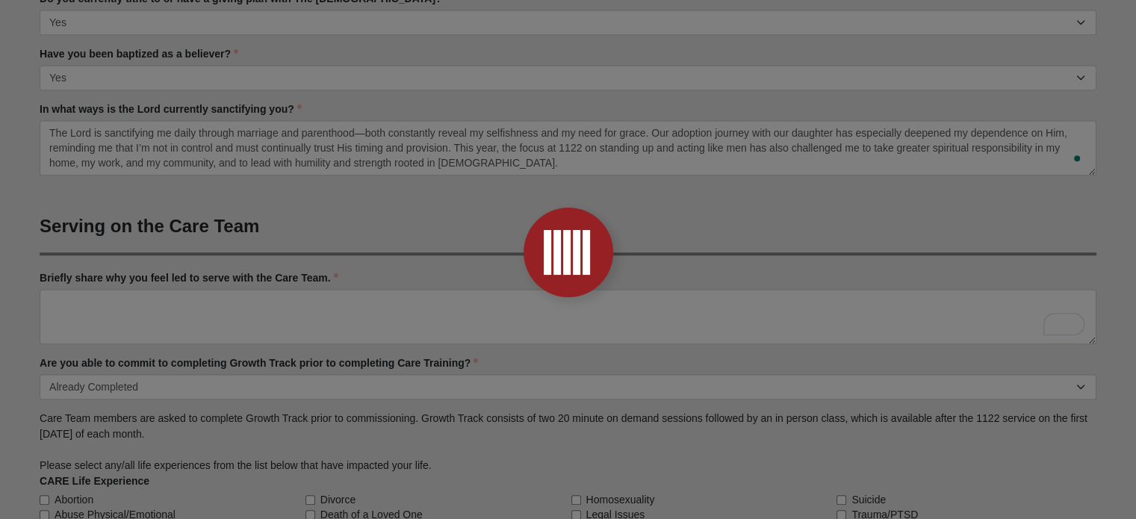
click at [650, 319] on div at bounding box center [568, 259] width 1136 height 519
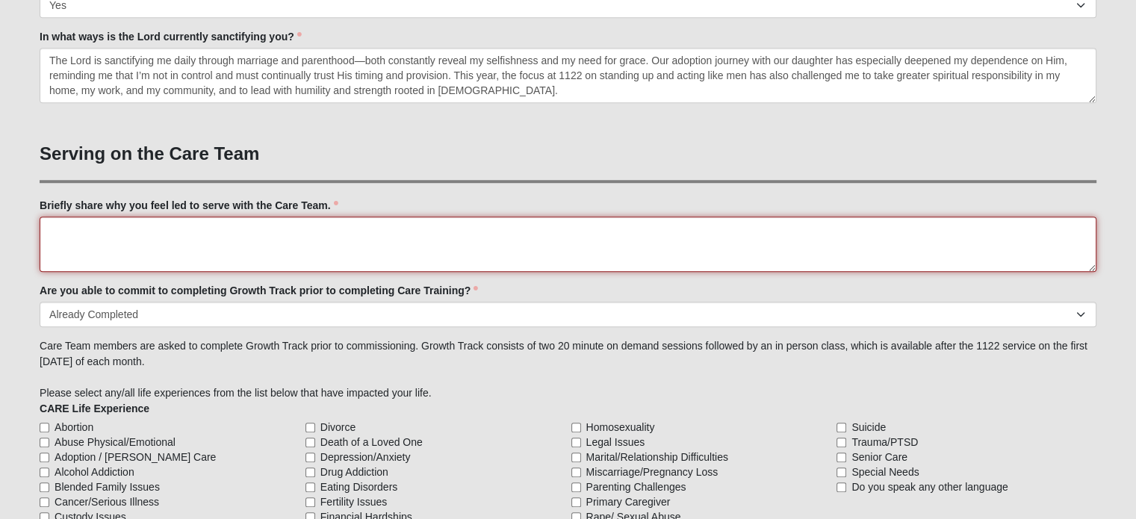
click at [666, 241] on textarea "Briefly share why you feel led to serve with the Care Team." at bounding box center [568, 244] width 1057 height 55
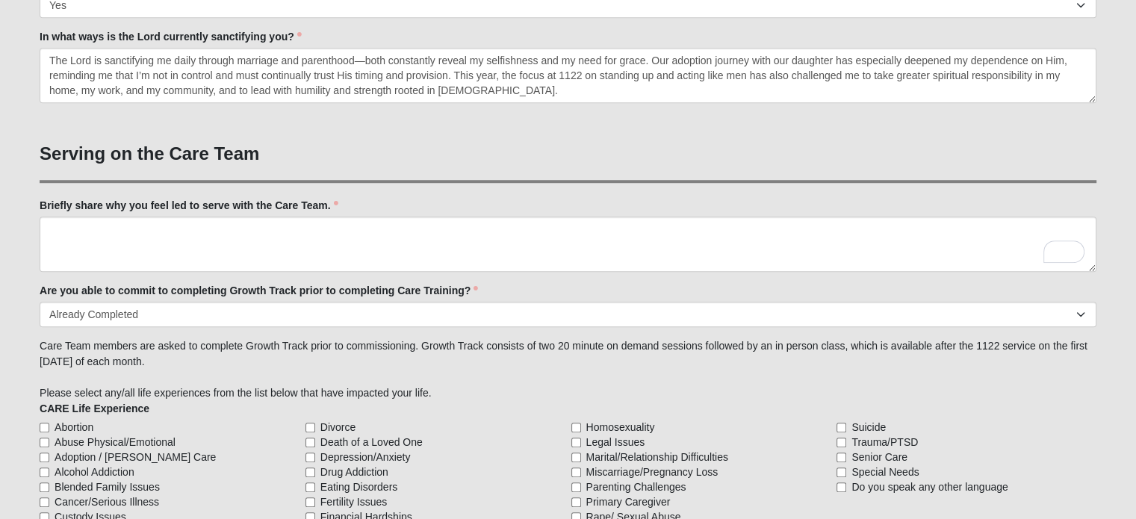
click at [326, 203] on label "Briefly share why you feel led to serve with the Care Team." at bounding box center [189, 205] width 299 height 15
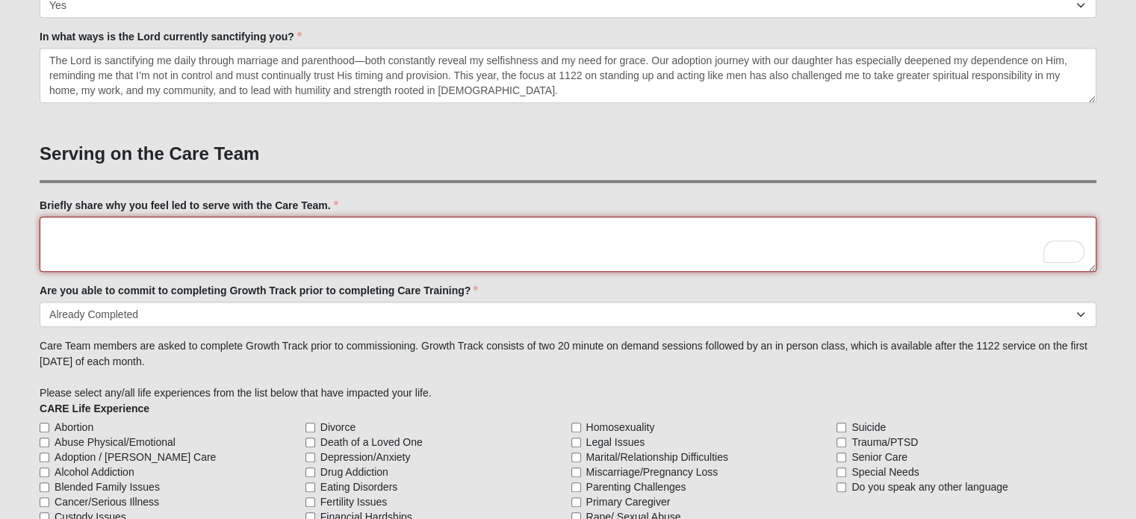
click at [326, 217] on textarea "Briefly share why you feel led to serve with the Care Team." at bounding box center [568, 244] width 1057 height 55
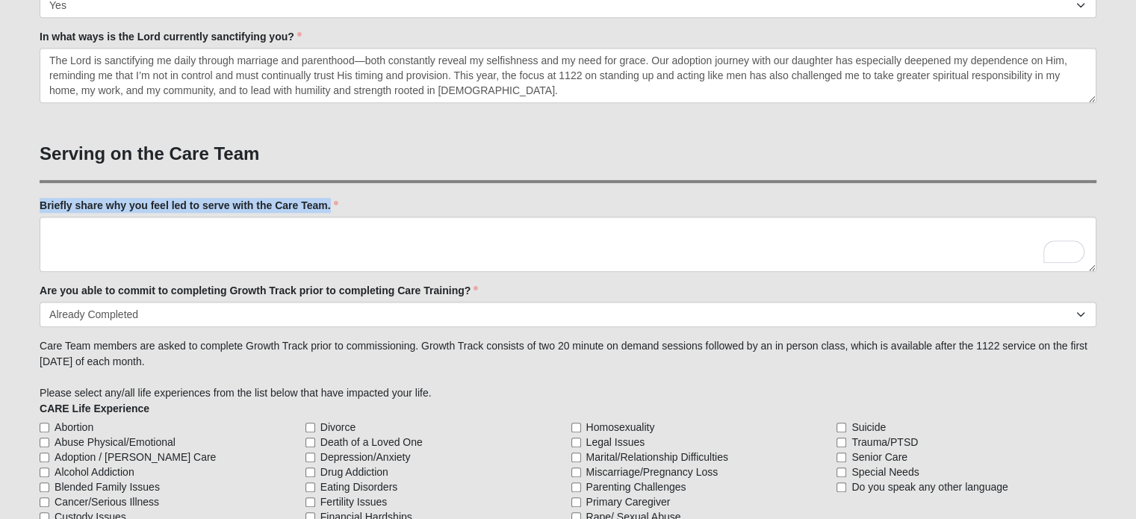
drag, startPoint x: 332, startPoint y: 203, endPoint x: 48, endPoint y: 194, distance: 284.0
click at [48, 194] on div "Family Member to Register First Name Brandon First Name is required. Last Name …" at bounding box center [568, 146] width 1057 height 2039
copy label "Briefly share why you feel led to serve with the Care Team."
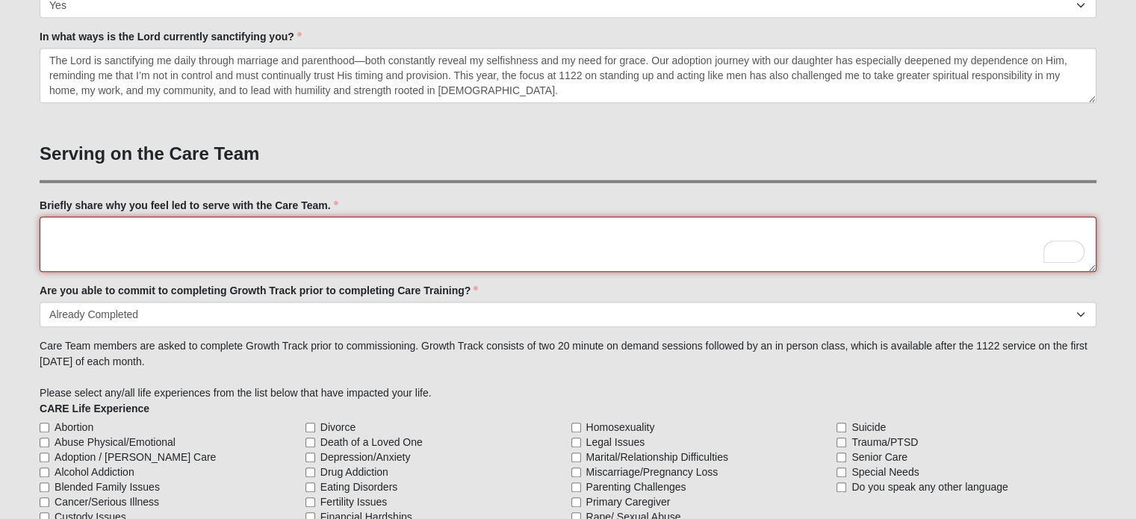
click at [477, 239] on textarea "Briefly share why you feel led to serve with the Care Team." at bounding box center [568, 244] width 1057 height 55
paste textarea "I feel led to serve with the Care Team because I have a deep heart for men who …"
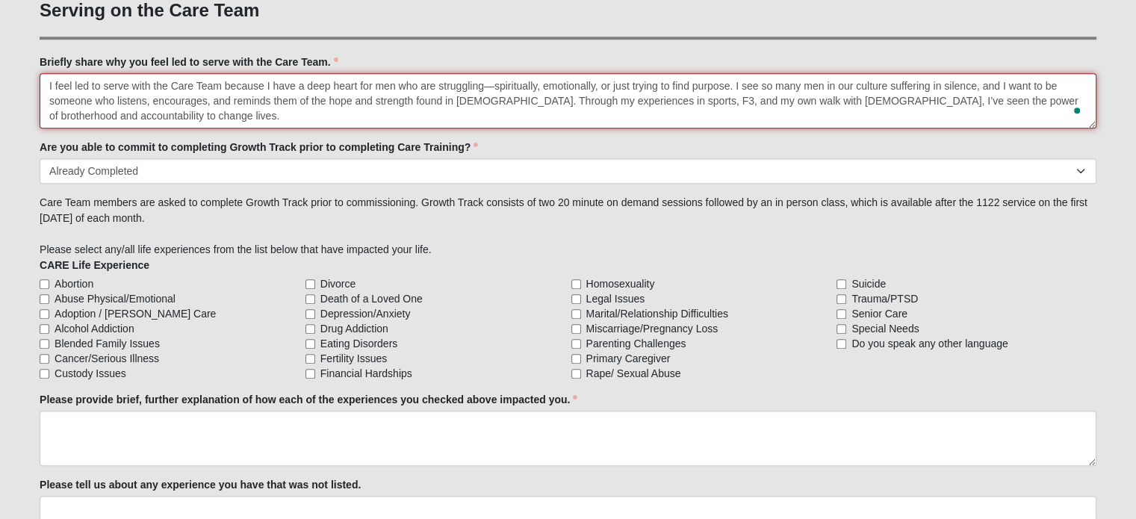
scroll to position [1239, 0]
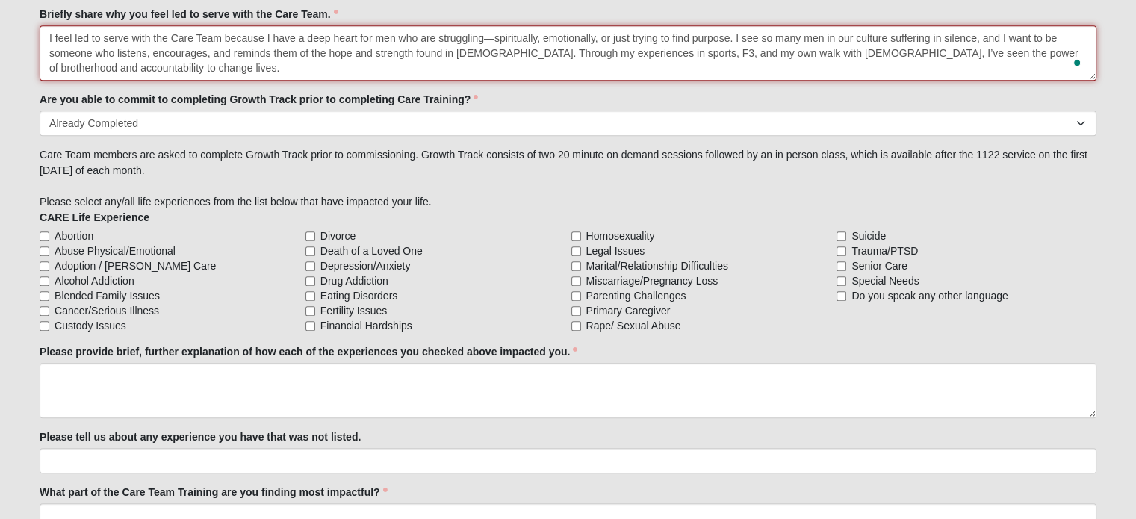
type textarea "I feel led to serve with the Care Team because I have a deep heart for men who …"
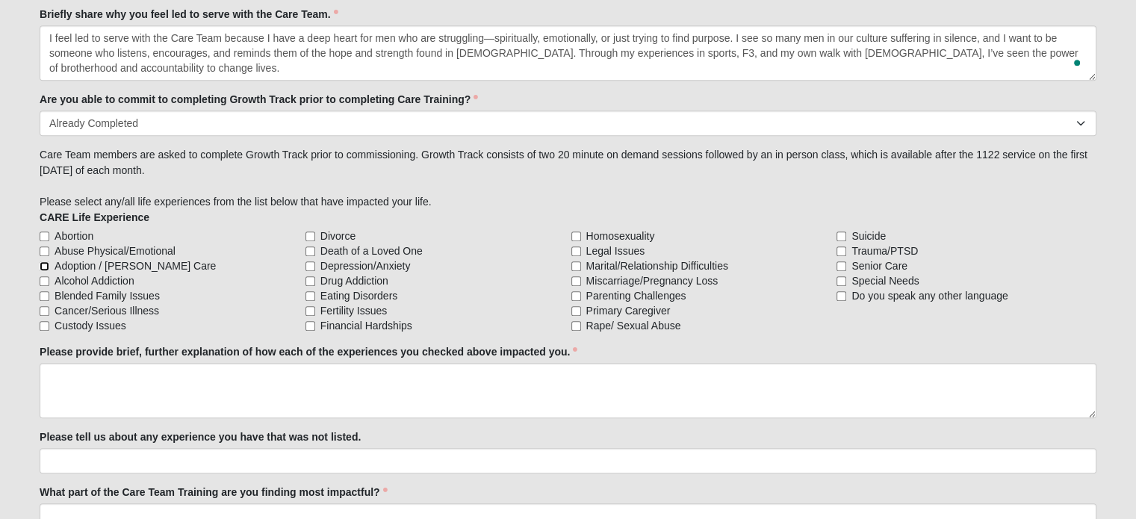
click at [43, 261] on input "Adoption / [PERSON_NAME] Care" at bounding box center [45, 266] width 10 height 10
checkbox input "true"
click at [43, 306] on input "Cancer/Serious Illness" at bounding box center [45, 311] width 10 height 10
checkbox input "true"
click at [309, 261] on input "Depression/Anxiety" at bounding box center [311, 266] width 10 height 10
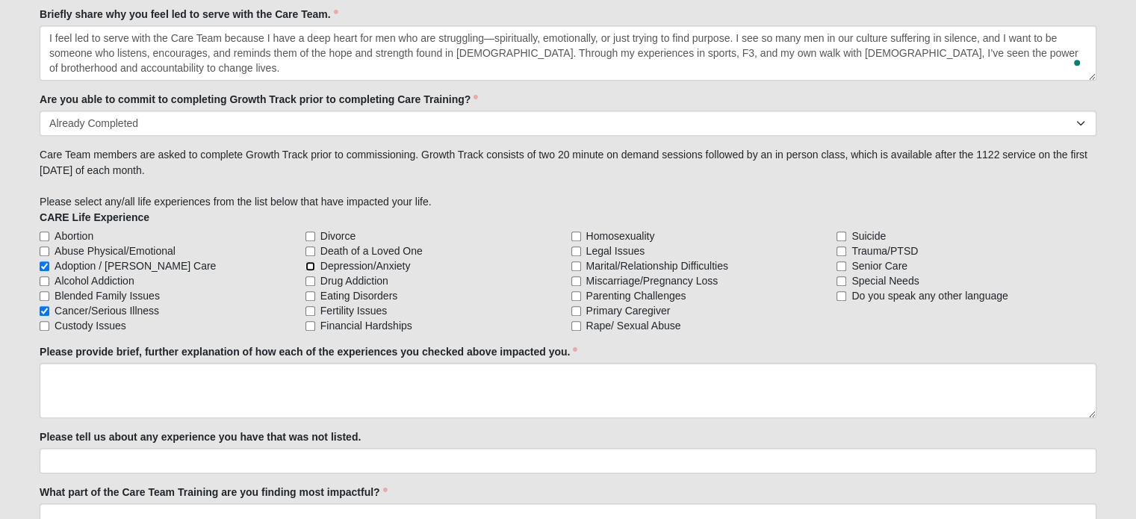
checkbox input "true"
click at [576, 262] on input "Marital/Relationship Difficulties" at bounding box center [576, 266] width 10 height 10
checkbox input "true"
click at [576, 278] on input "Miscarriage/Pregnancy Loss" at bounding box center [576, 281] width 10 height 10
checkbox input "true"
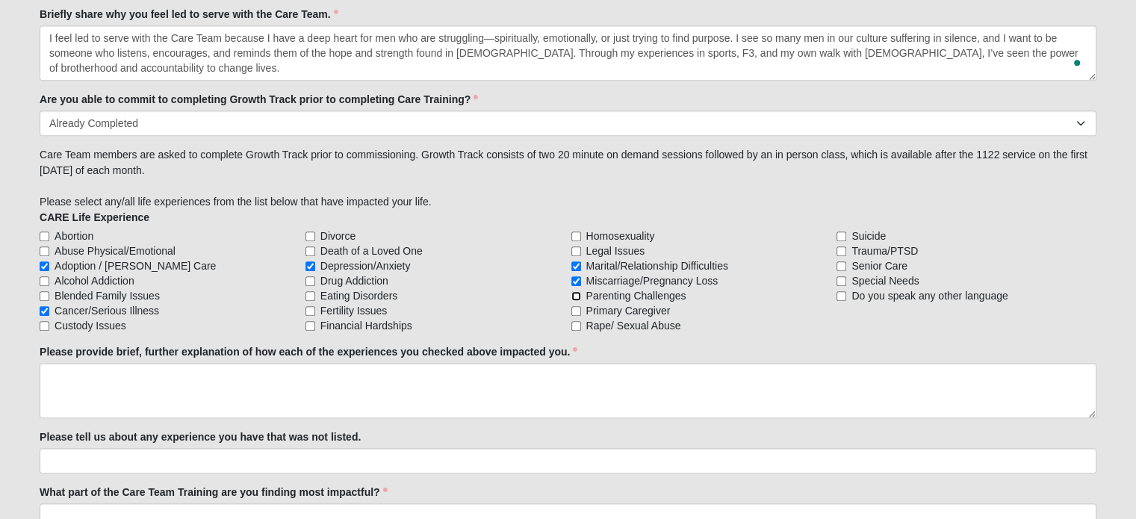
click at [575, 291] on input "Parenting Challenges" at bounding box center [576, 296] width 10 height 10
checkbox input "true"
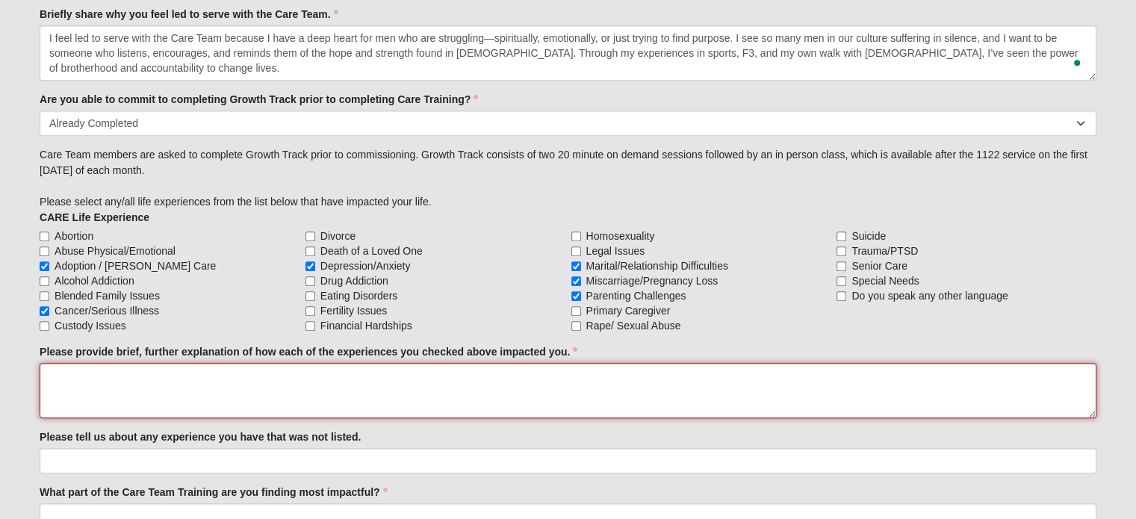
click at [390, 384] on textarea "Please provide brief, further explanation of how each of the experiences you ch…" at bounding box center [568, 390] width 1057 height 55
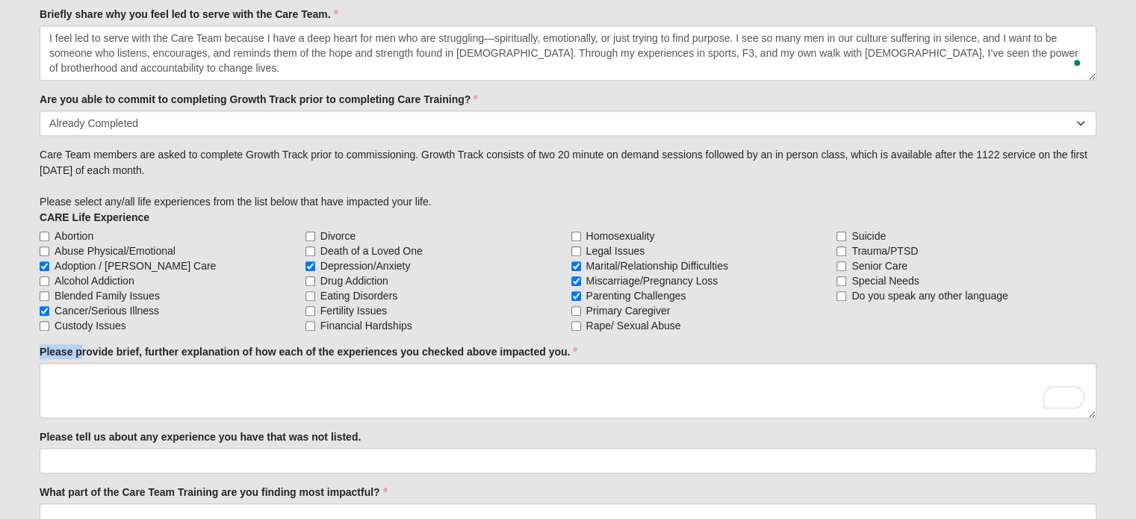
drag, startPoint x: 37, startPoint y: 345, endPoint x: 79, endPoint y: 344, distance: 42.6
click at [735, 303] on label "Primary Caregiver" at bounding box center [701, 310] width 260 height 15
click at [581, 306] on input "Primary Caregiver" at bounding box center [576, 311] width 10 height 10
click at [577, 306] on input "Primary Caregiver" at bounding box center [576, 311] width 10 height 10
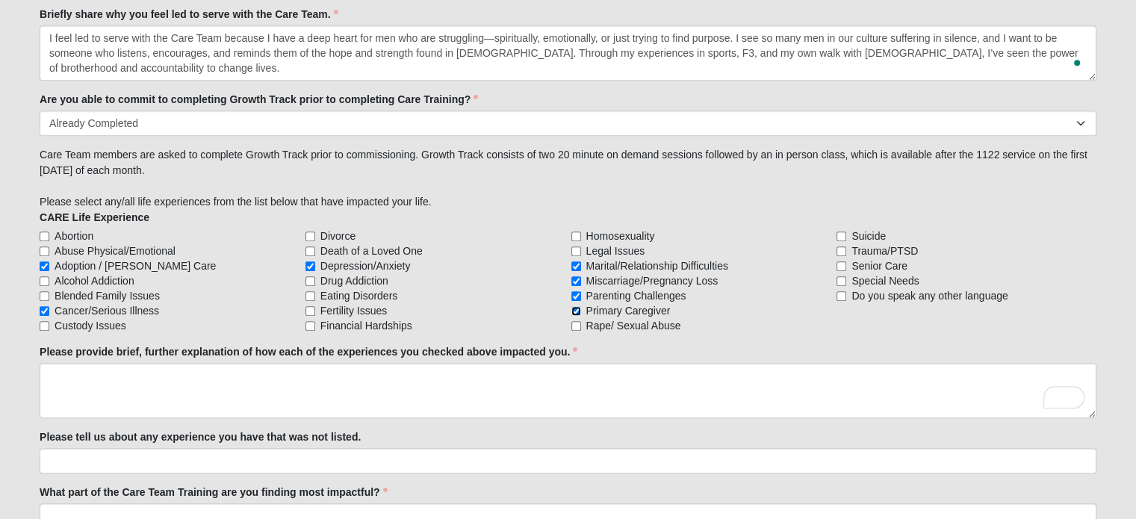
checkbox input "false"
drag, startPoint x: 698, startPoint y: 290, endPoint x: 589, endPoint y: 259, distance: 113.3
click at [589, 259] on div "Abortion Abuse Physical/Emotional Adoption / Foster Care Alcohol Addiction Blen…" at bounding box center [568, 281] width 1057 height 105
copy div "Marital/Relationship Difficulties Miscarriage/Pregnancy Loss Parenting Challeng…"
click at [453, 267] on label "Depression/Anxiety" at bounding box center [436, 265] width 260 height 15
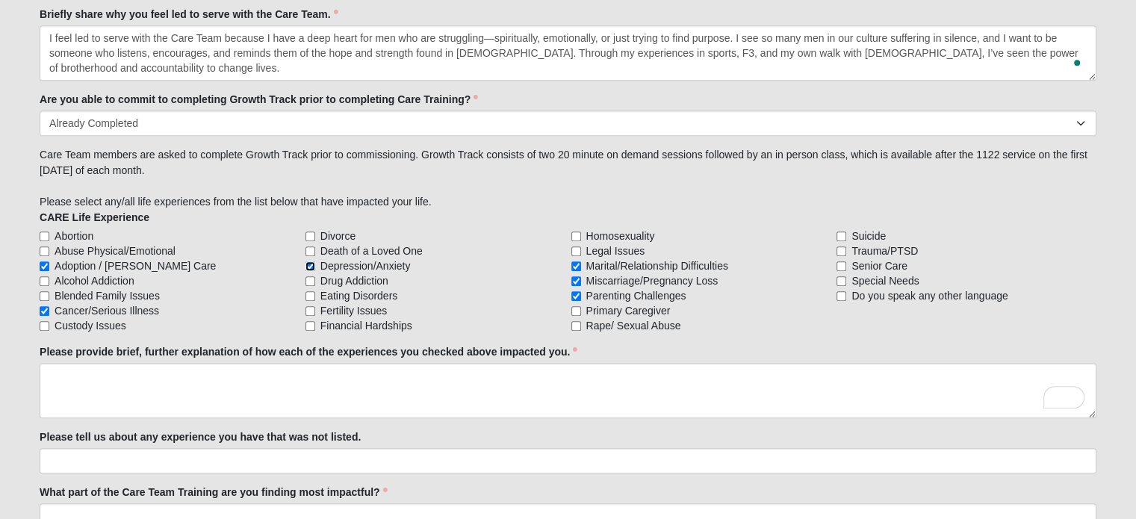
click at [315, 267] on input "Depression/Anxiety" at bounding box center [311, 266] width 10 height 10
click at [383, 265] on span "Depression/Anxiety" at bounding box center [365, 265] width 90 height 15
click at [315, 265] on input "Depression/Anxiety" at bounding box center [311, 266] width 10 height 10
checkbox input "true"
drag, startPoint x: 420, startPoint y: 265, endPoint x: 323, endPoint y: 260, distance: 97.2
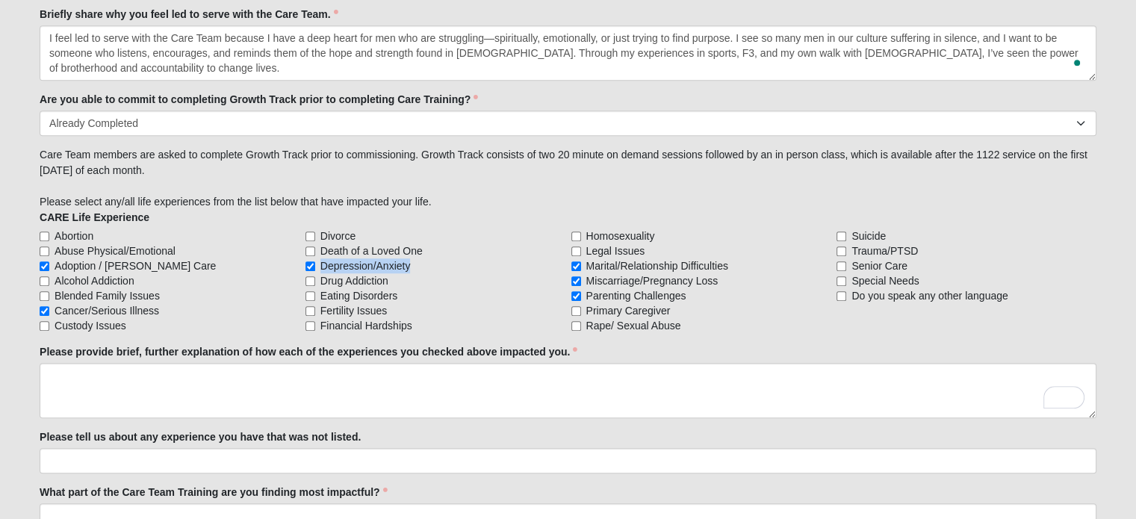
click at [323, 260] on label "Depression/Anxiety" at bounding box center [436, 265] width 260 height 15
copy span "Depression/Anxiety"
click at [236, 304] on label "Cancer/Serious Illness" at bounding box center [170, 310] width 260 height 15
click at [49, 306] on input "Cancer/Serious Illness" at bounding box center [45, 311] width 10 height 10
click at [152, 305] on span "Cancer/Serious Illness" at bounding box center [107, 310] width 105 height 15
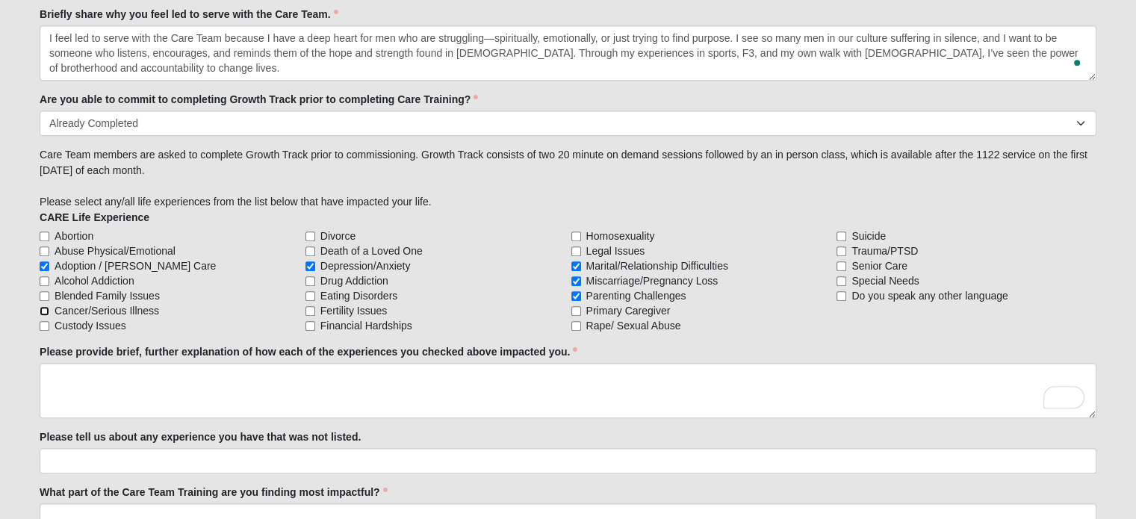
click at [49, 306] on input "Cancer/Serious Illness" at bounding box center [45, 311] width 10 height 10
checkbox input "true"
drag, startPoint x: 164, startPoint y: 306, endPoint x: 53, endPoint y: 305, distance: 111.3
click at [53, 305] on label "Cancer/Serious Illness" at bounding box center [170, 310] width 260 height 15
copy span "Cancer/Serious Illness"
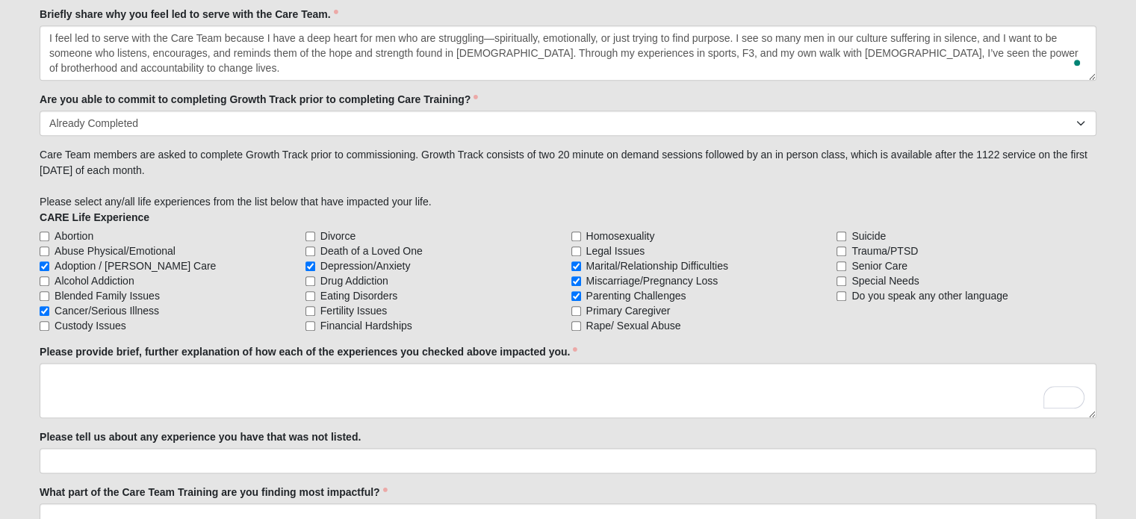
click at [234, 244] on label "Abuse Physical/Emotional" at bounding box center [170, 251] width 260 height 15
click at [49, 247] on input "Abuse Physical/Emotional" at bounding box center [45, 252] width 10 height 10
click at [156, 247] on span "Abuse Physical/Emotional" at bounding box center [115, 251] width 121 height 15
click at [49, 247] on input "Abuse Physical/Emotional" at bounding box center [45, 252] width 10 height 10
checkbox input "false"
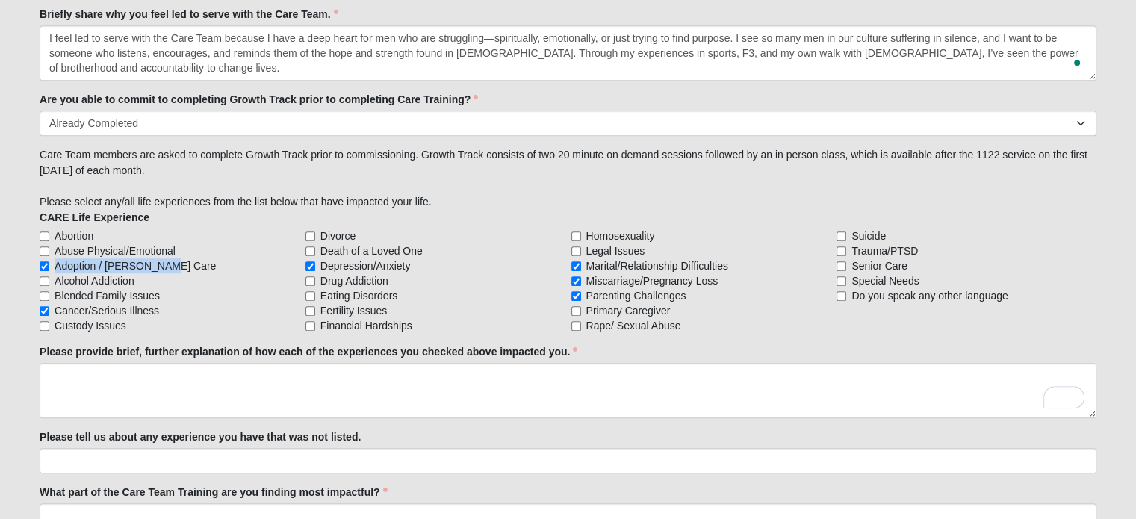
drag, startPoint x: 173, startPoint y: 265, endPoint x: 56, endPoint y: 262, distance: 116.6
click at [56, 262] on label "Adoption / [PERSON_NAME] Care" at bounding box center [170, 265] width 260 height 15
copy span "Adoption / [PERSON_NAME] Care"
click at [270, 277] on label "Alcohol Addiction" at bounding box center [170, 280] width 260 height 15
click at [49, 277] on input "Alcohol Addiction" at bounding box center [45, 281] width 10 height 10
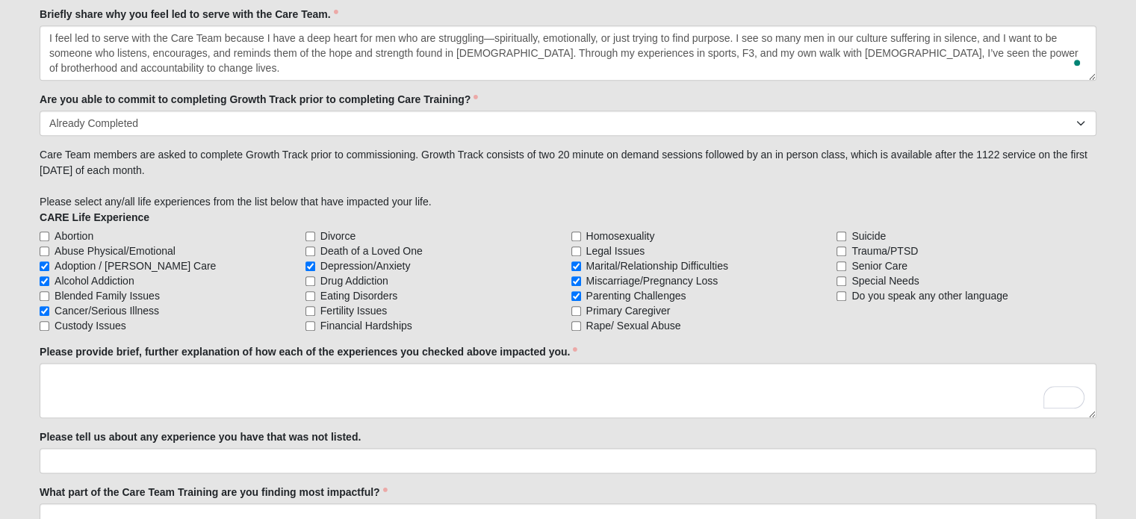
click at [130, 276] on span "Alcohol Addiction" at bounding box center [95, 280] width 80 height 15
click at [49, 276] on input "Alcohol Addiction" at bounding box center [45, 281] width 10 height 10
checkbox input "false"
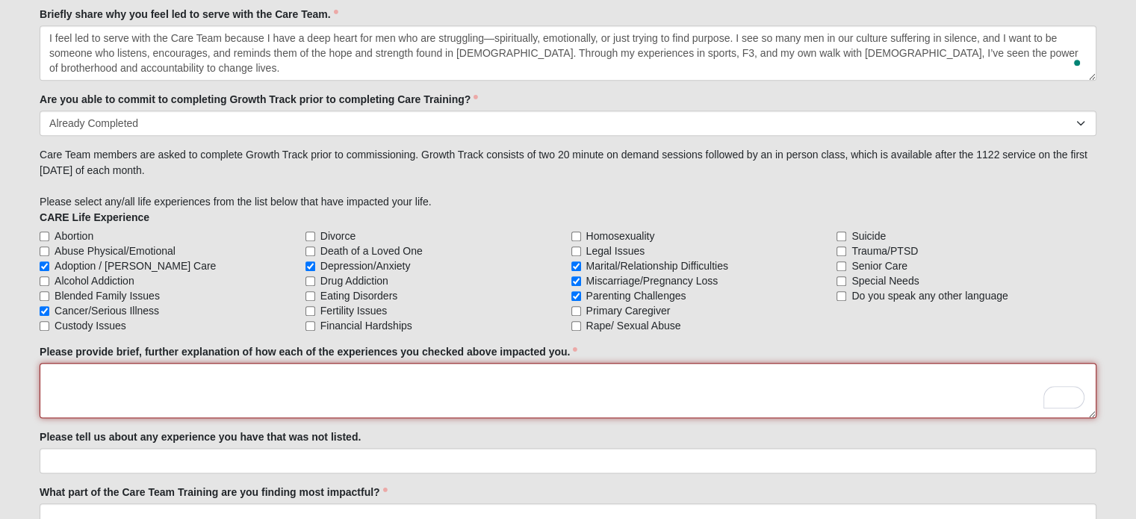
click at [162, 374] on textarea "Please provide brief, further explanation of how each of the experiences you ch…" at bounding box center [568, 390] width 1057 height 55
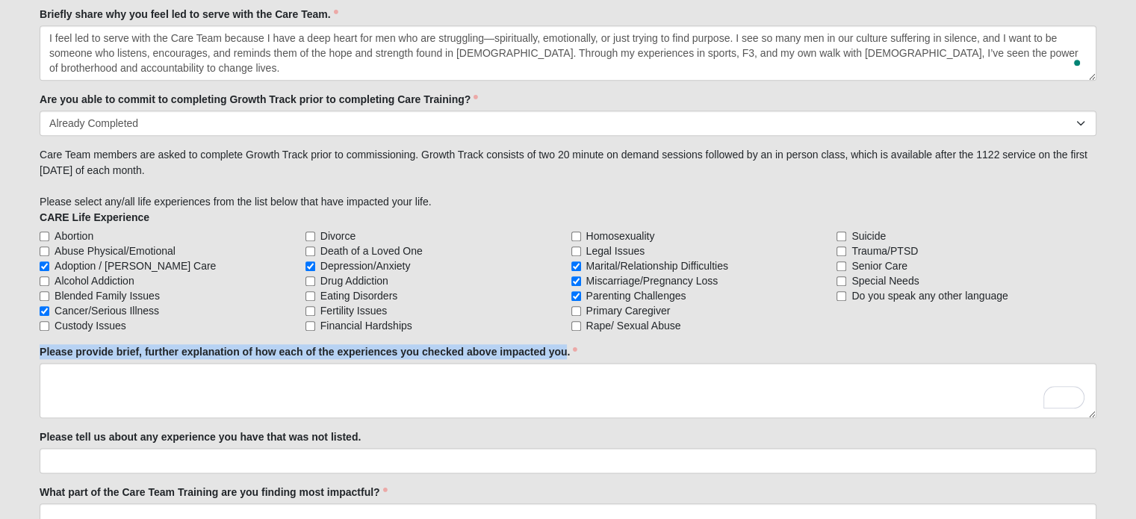
drag, startPoint x: 34, startPoint y: 347, endPoint x: 568, endPoint y: 347, distance: 533.3
copy label "Please provide brief, further explanation of how each of the experiences you ch…"
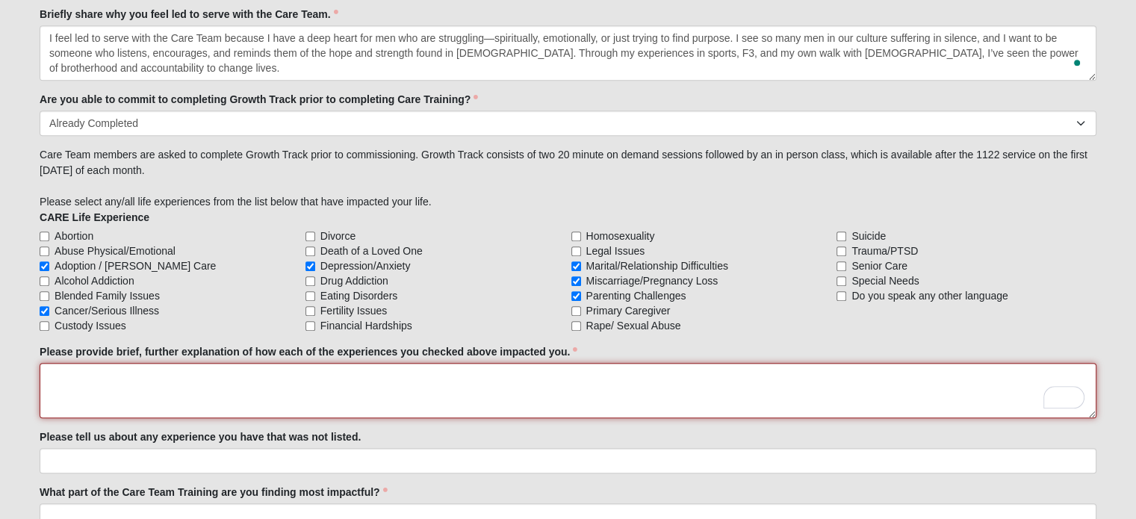
click at [397, 388] on textarea "Please provide brief, further explanation of how each of the experiences you ch…" at bounding box center [568, 390] width 1057 height 55
paste textarea "I’ve seen God’s grace and restoration firsthand through infidelity and marriage…"
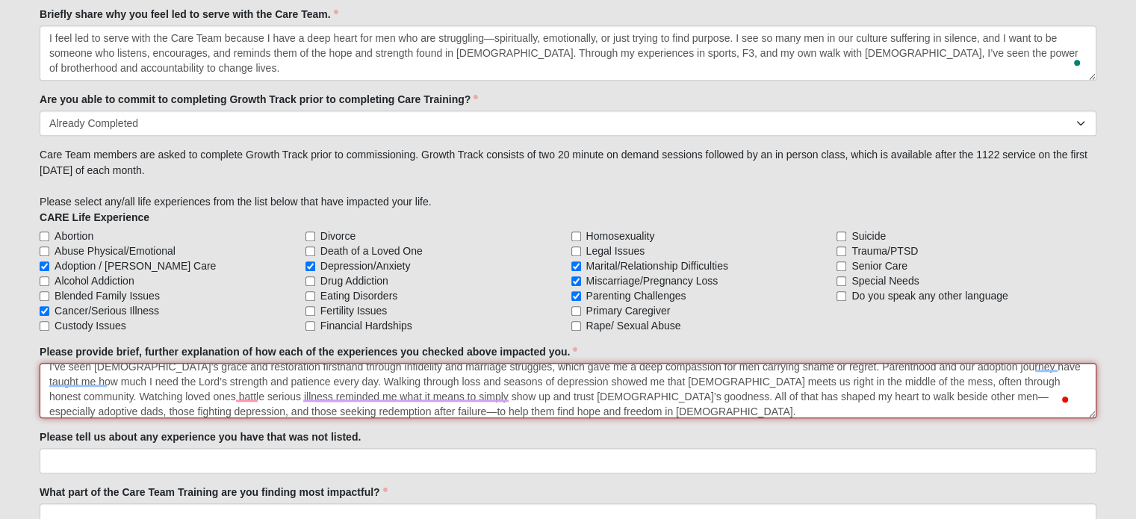
scroll to position [0, 0]
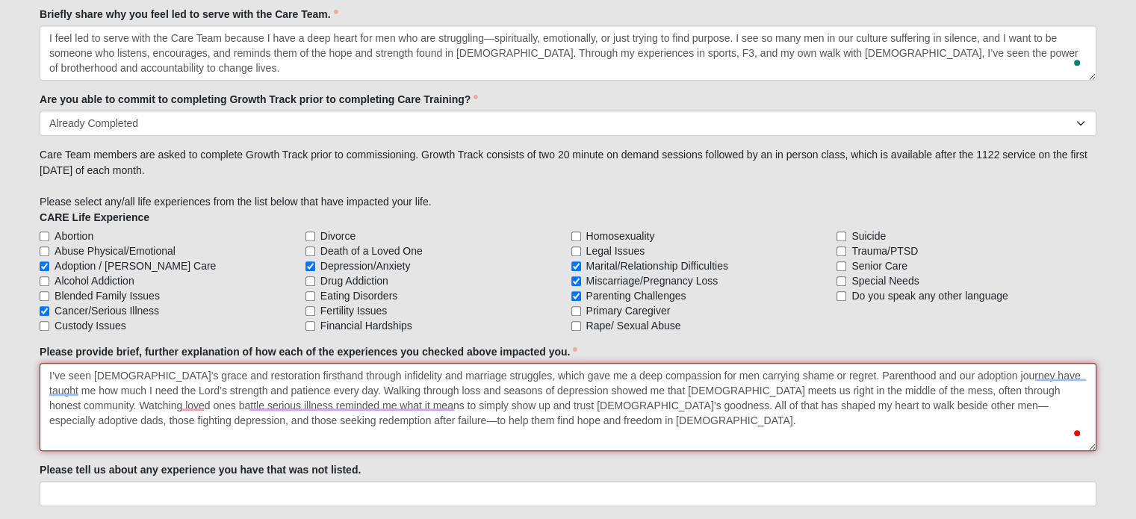
drag, startPoint x: 1093, startPoint y: 411, endPoint x: 1095, endPoint y: 444, distance: 33.7
click at [1095, 444] on textarea "I’ve seen God’s grace and restoration firsthand through infidelity and marriage…" at bounding box center [568, 407] width 1057 height 88
type textarea "I’ve seen God’s grace and restoration firsthand through infidelity and marriage…"
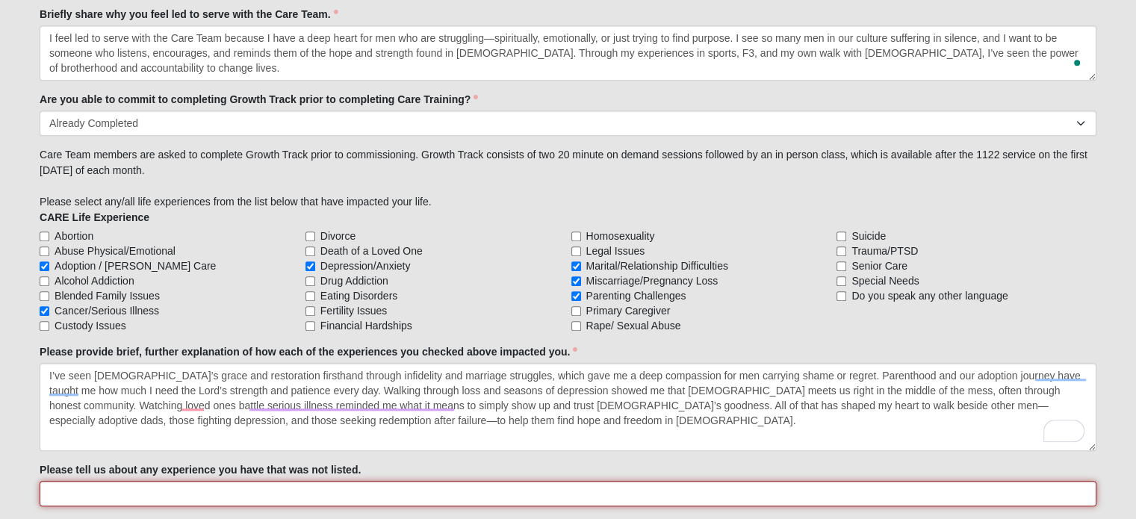
click at [285, 483] on input "Please tell us about any experience you have that was not listed." at bounding box center [568, 493] width 1057 height 25
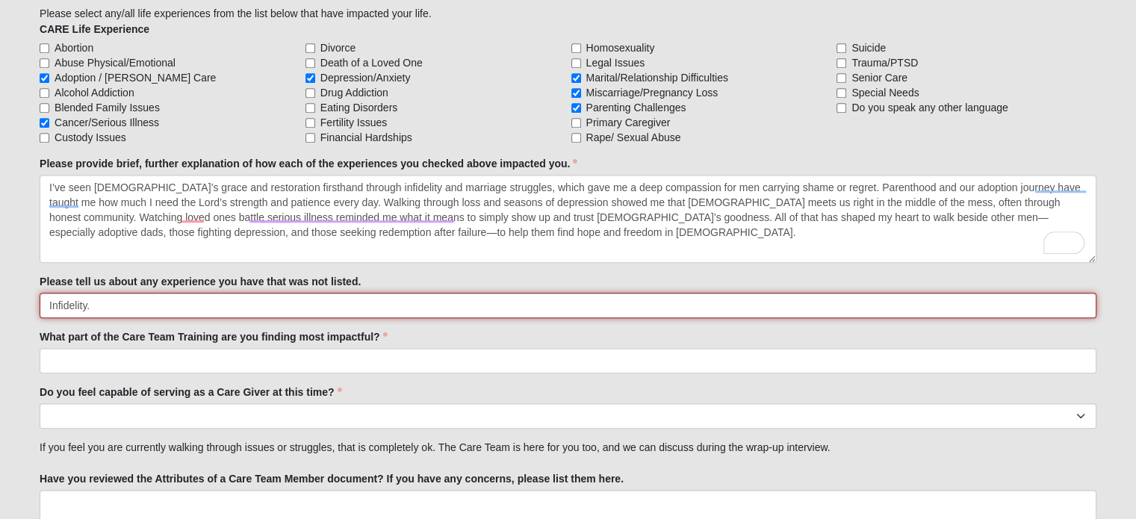
scroll to position [1443, 0]
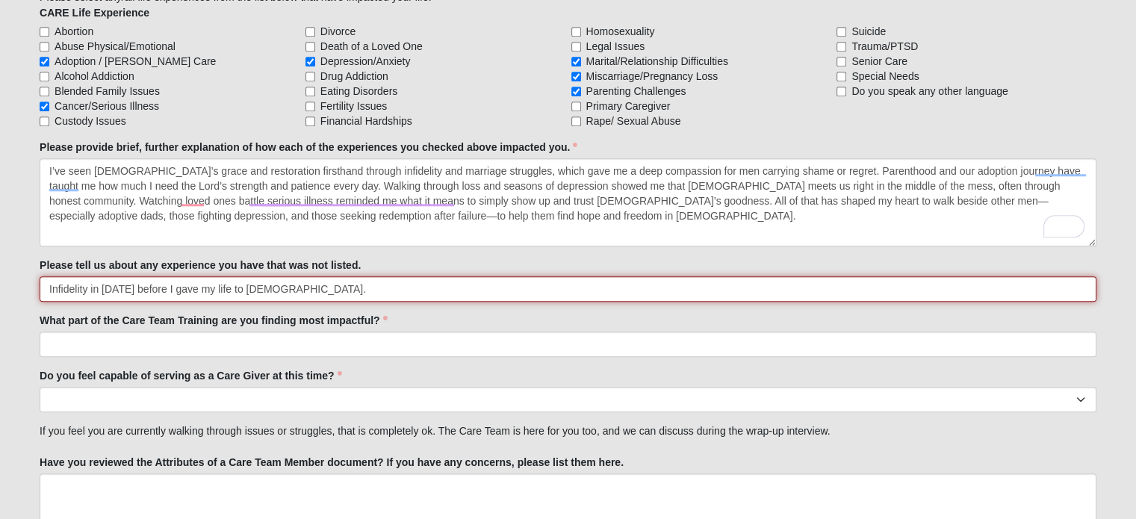
type input "Infidelity in 2010 before I gave my life to Christ."
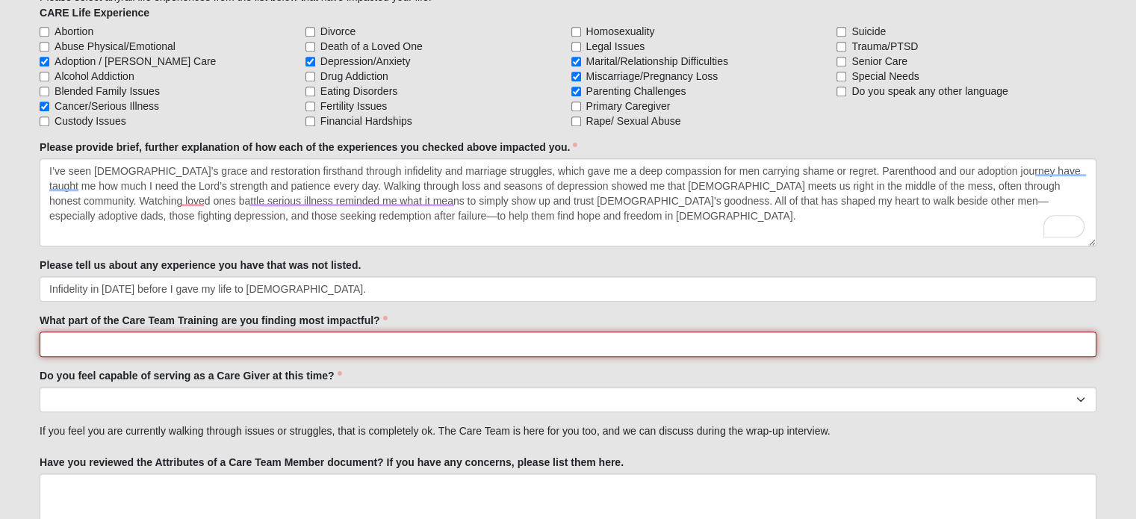
click at [725, 345] on input "What part of the Care Team Training are you finding most impactful?" at bounding box center [568, 344] width 1057 height 25
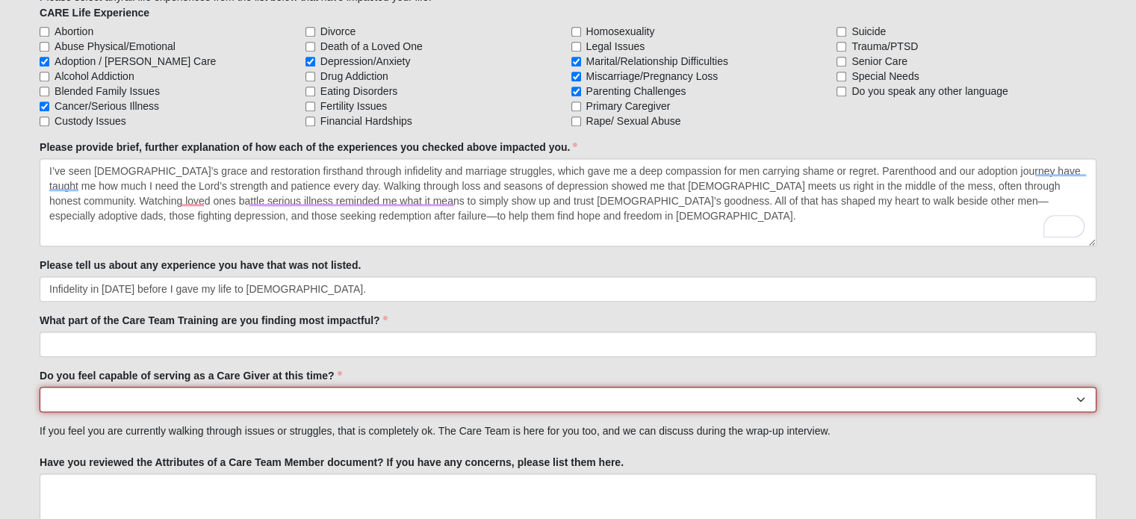
click at [704, 400] on select "No Yes" at bounding box center [568, 399] width 1057 height 25
select select "True"
click at [40, 387] on select "No Yes" at bounding box center [568, 399] width 1057 height 25
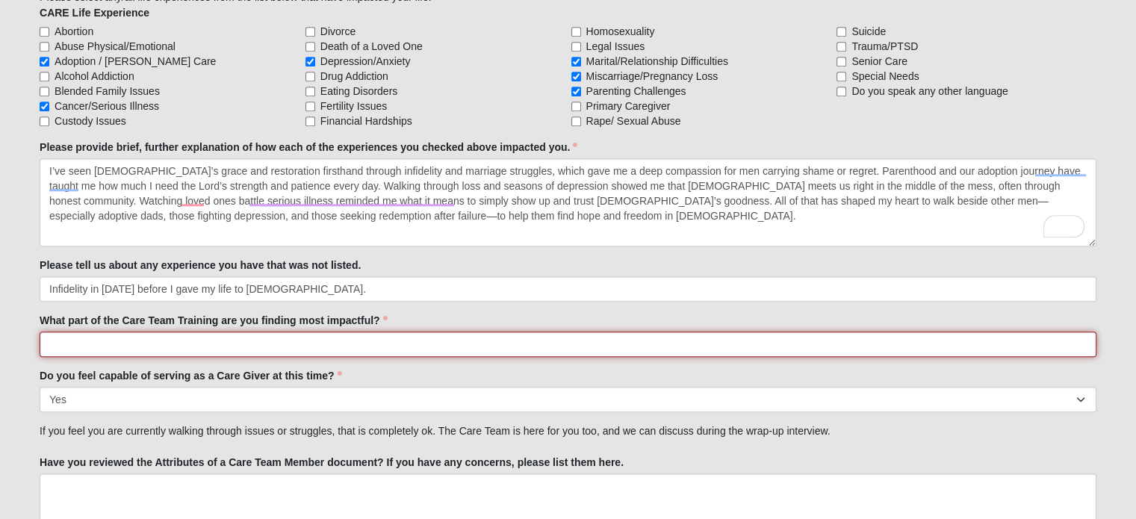
click at [738, 345] on input "What part of the Care Team Training are you finding most impactful?" at bounding box center [568, 344] width 1057 height 25
click at [385, 341] on input "What part of the Care Team Training are you finding most impactful?" at bounding box center [568, 344] width 1057 height 25
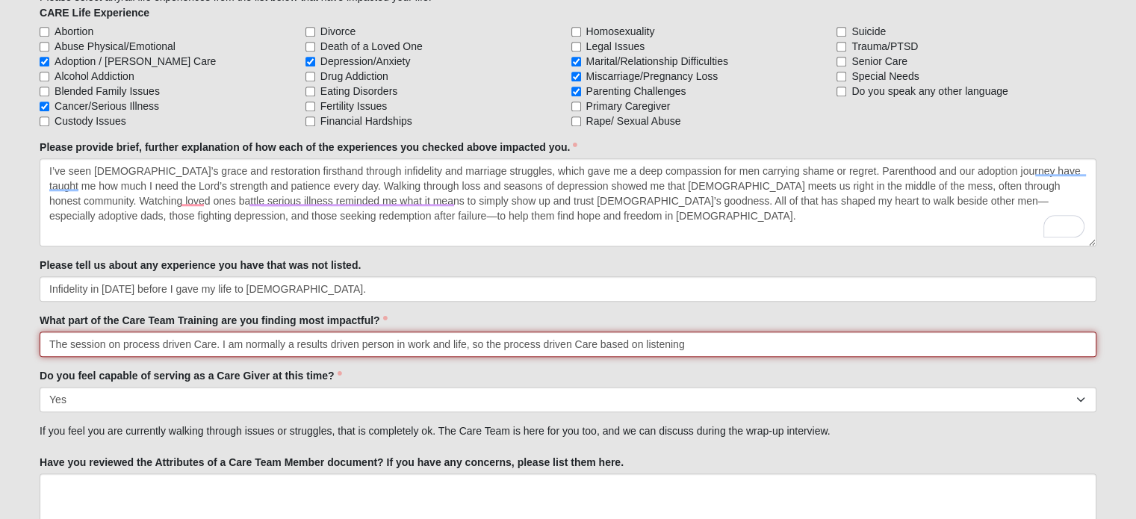
click at [642, 346] on input "The session on process driven Care. I am normally a results driven person in wo…" at bounding box center [568, 344] width 1057 height 25
click at [746, 344] on input "The session on process driven Care. I am normally a results driven person in wo…" at bounding box center [568, 344] width 1057 height 25
type input "The session on process driven Care. I am normally a results driven person in wo…"
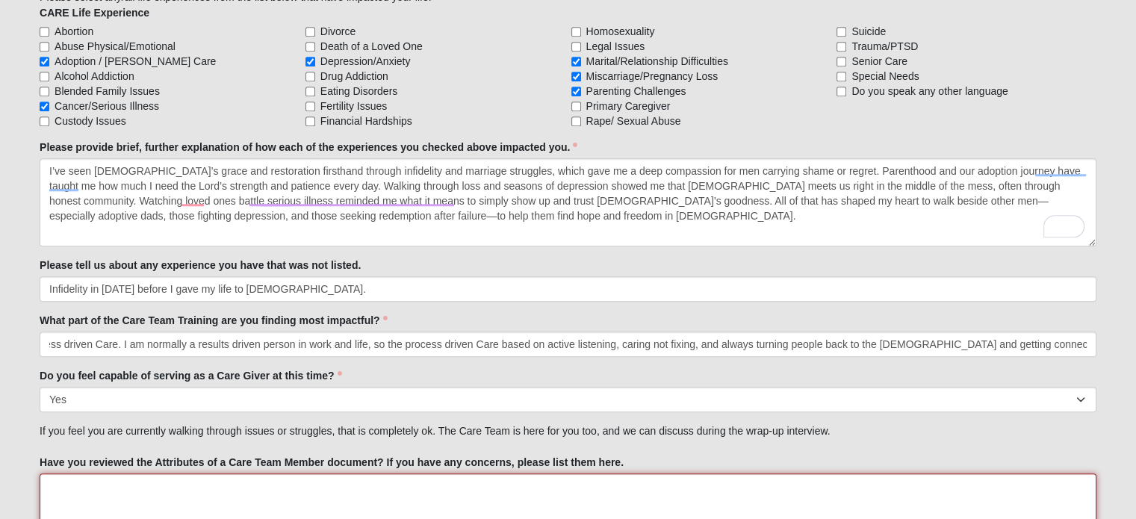
click at [471, 486] on textarea "Have you reviewed the Attributes of a Care Team Member document? If you have an…" at bounding box center [568, 501] width 1057 height 55
drag, startPoint x: 63, startPoint y: 483, endPoint x: 72, endPoint y: 489, distance: 10.6
click at [72, 489] on textarea "Yes. No concerns." at bounding box center [568, 501] width 1057 height 55
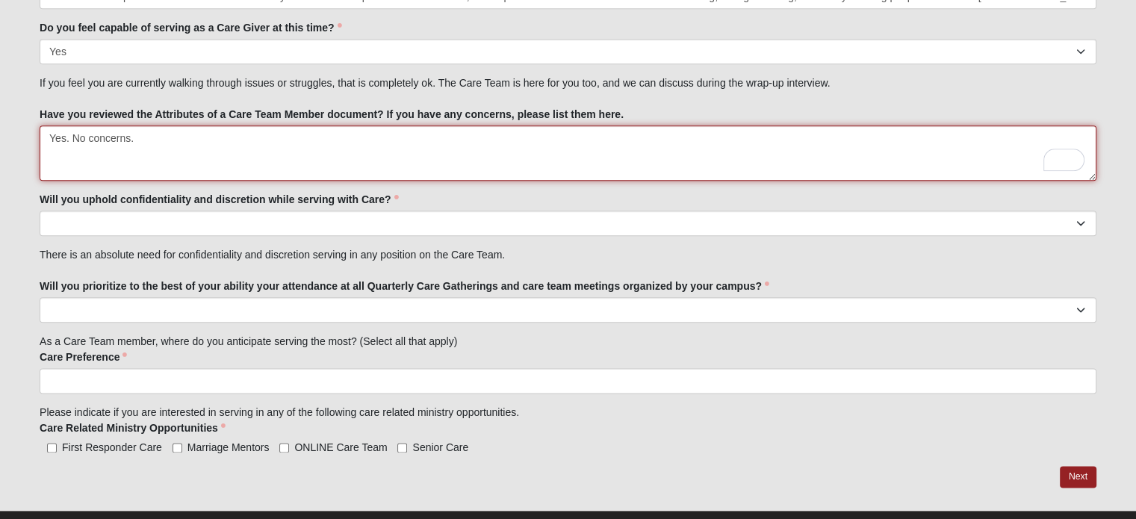
scroll to position [1794, 0]
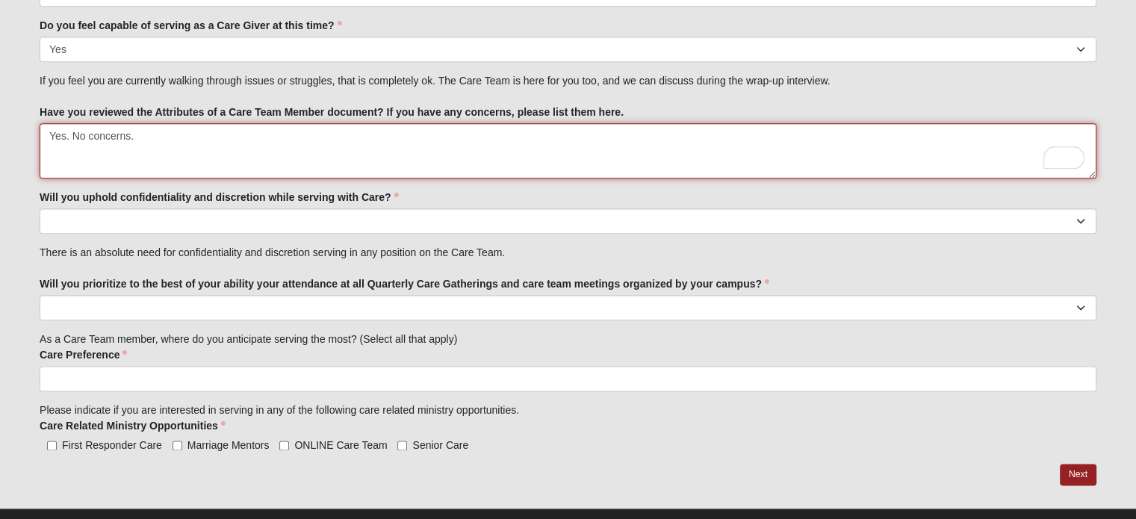
type textarea "Yes. No concerns."
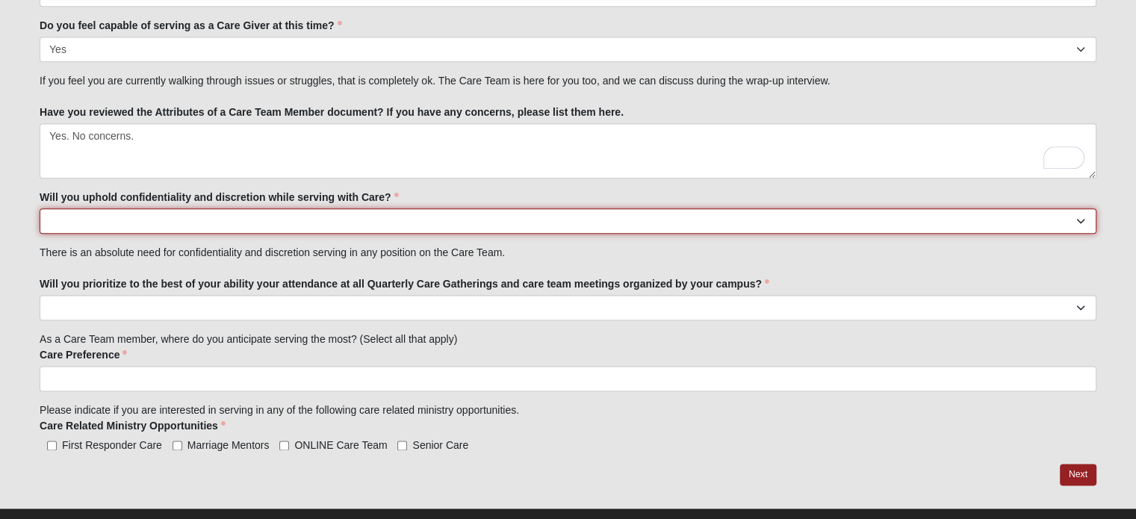
click at [543, 220] on select "No Yes" at bounding box center [568, 220] width 1057 height 25
select select "True"
click at [40, 208] on select "No Yes" at bounding box center [568, 220] width 1057 height 25
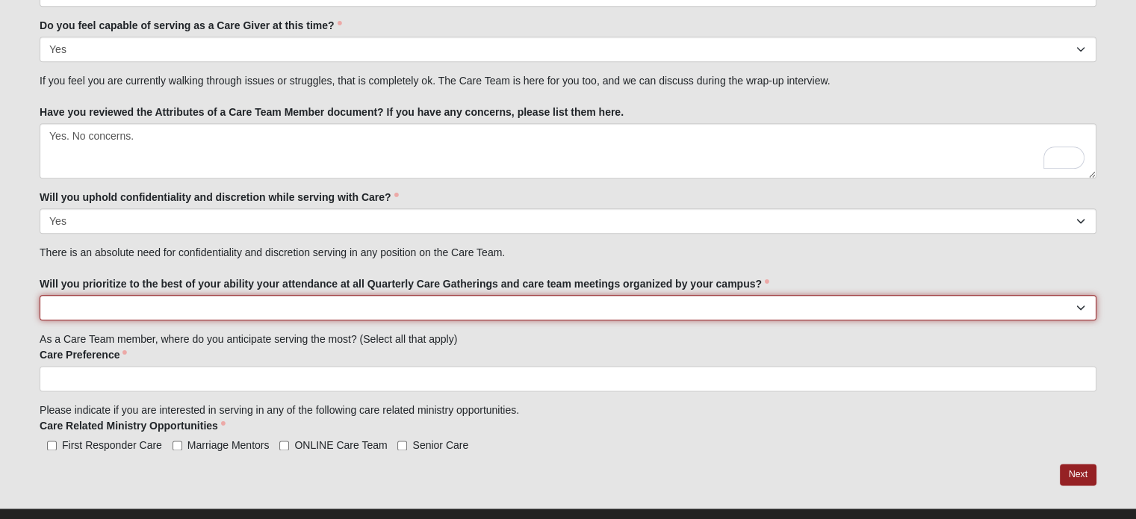
click at [531, 300] on select "No Yes" at bounding box center [568, 307] width 1057 height 25
select select "True"
click at [40, 295] on select "No Yes" at bounding box center [568, 307] width 1057 height 25
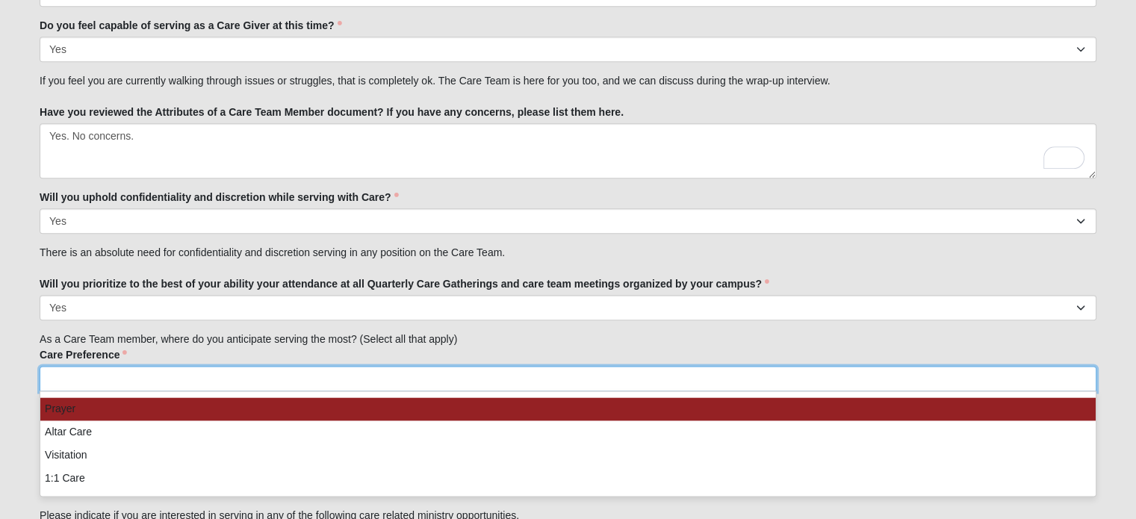
click at [498, 381] on ul at bounding box center [568, 378] width 1057 height 25
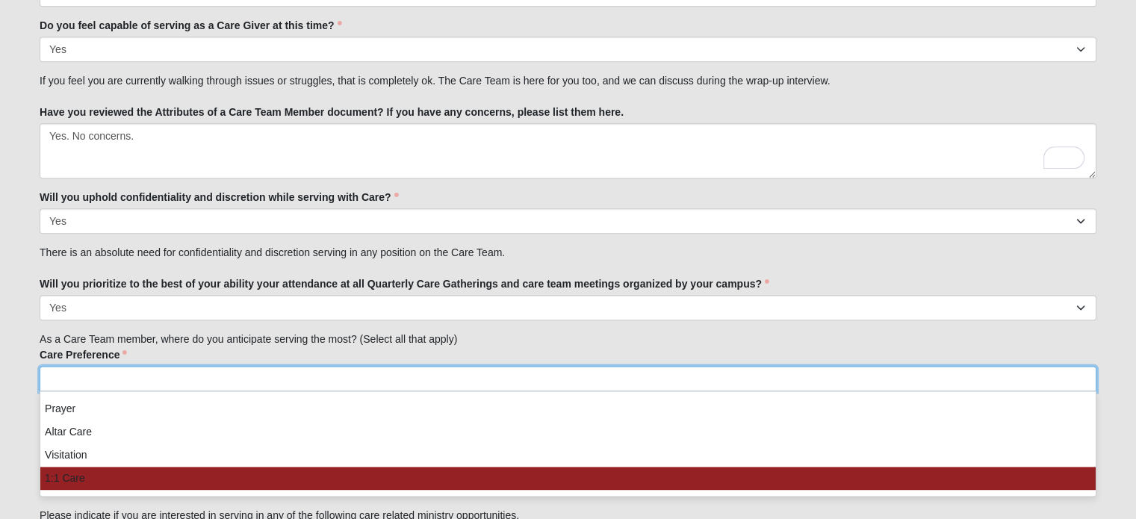
click at [690, 477] on li "1:1 Care" at bounding box center [567, 478] width 1055 height 23
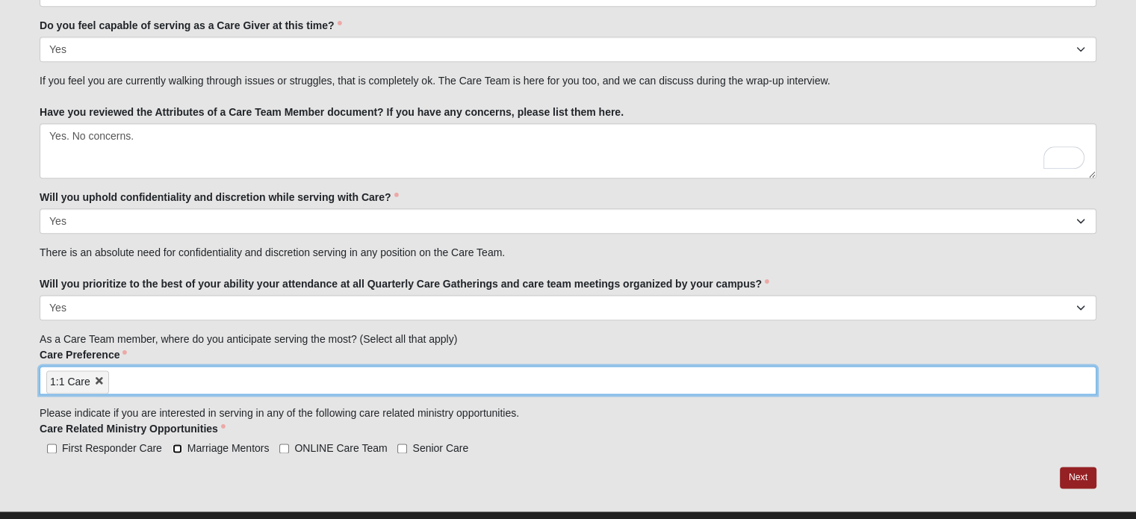
click at [176, 444] on input "Marriage Mentors" at bounding box center [178, 449] width 10 height 10
checkbox input "true"
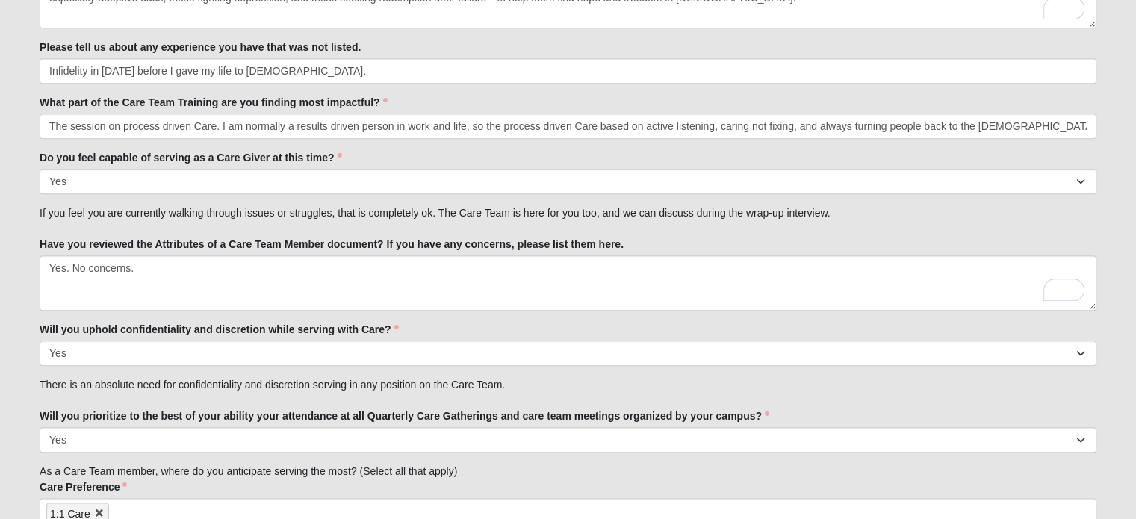
scroll to position [1820, 0]
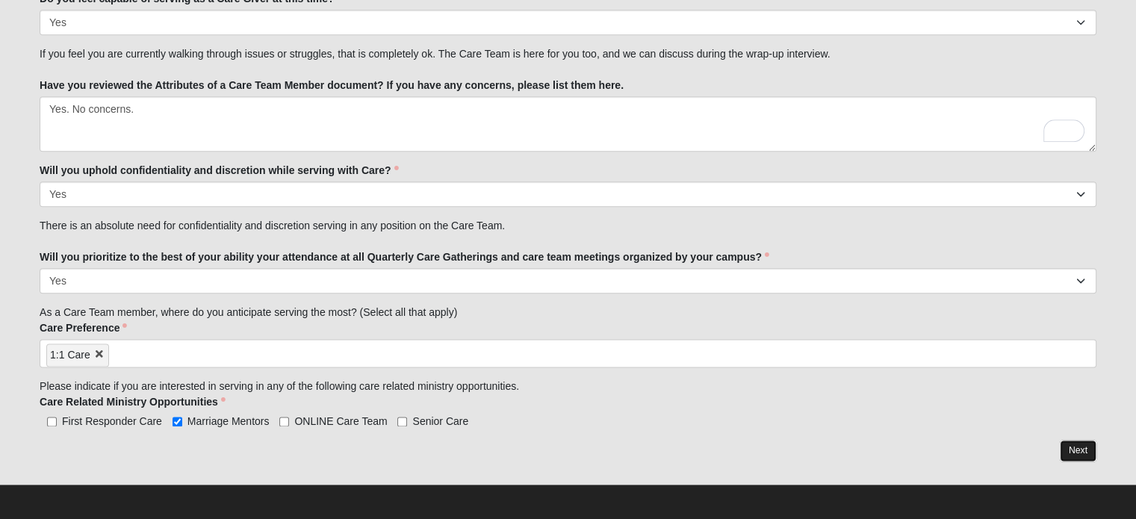
click at [1079, 450] on link "Next" at bounding box center [1078, 451] width 37 height 22
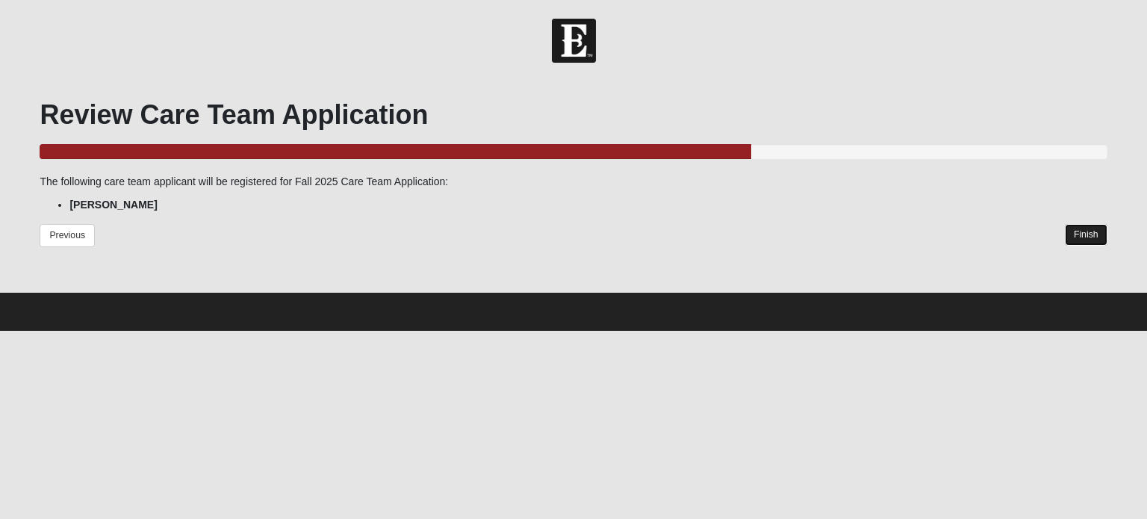
click at [1095, 241] on link "Finish" at bounding box center [1086, 235] width 43 height 22
